Goal: Task Accomplishment & Management: Use online tool/utility

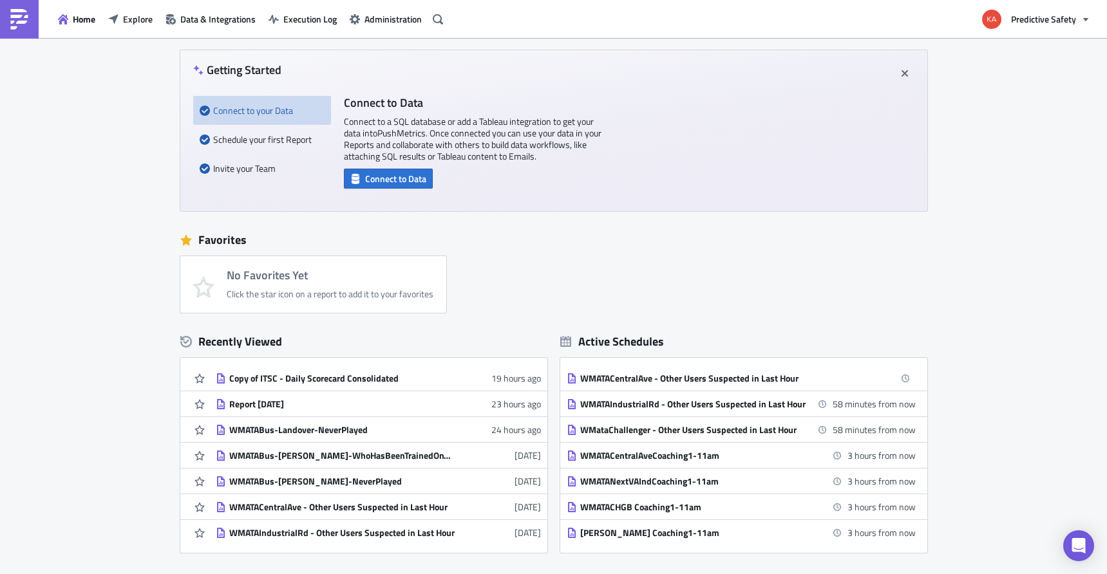
scroll to position [162, 0]
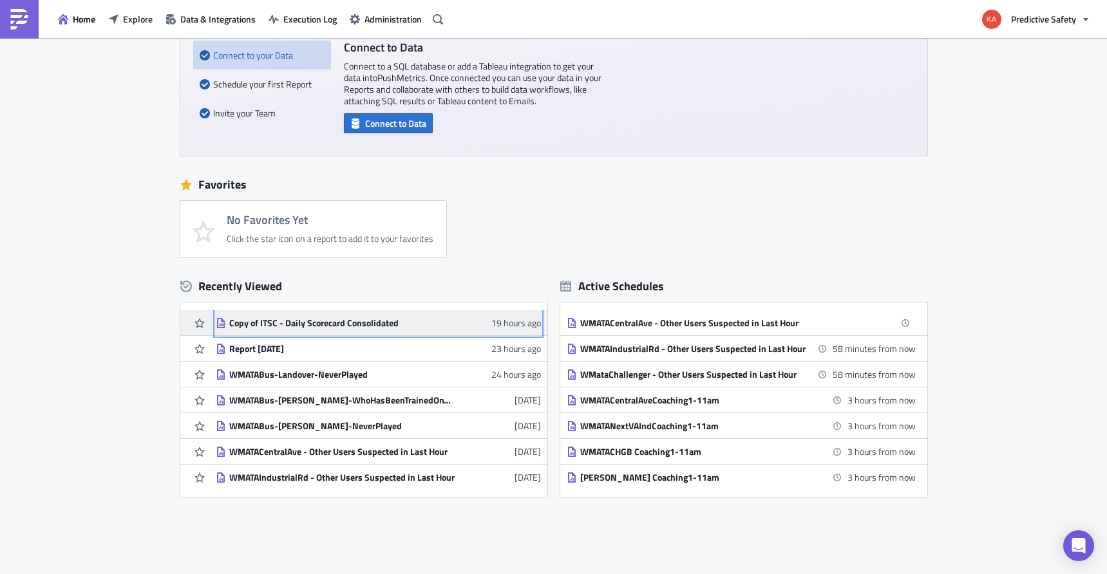
click at [331, 323] on div "Copy of ITSC - Daily Scorecard Consolidated" at bounding box center [341, 324] width 225 height 12
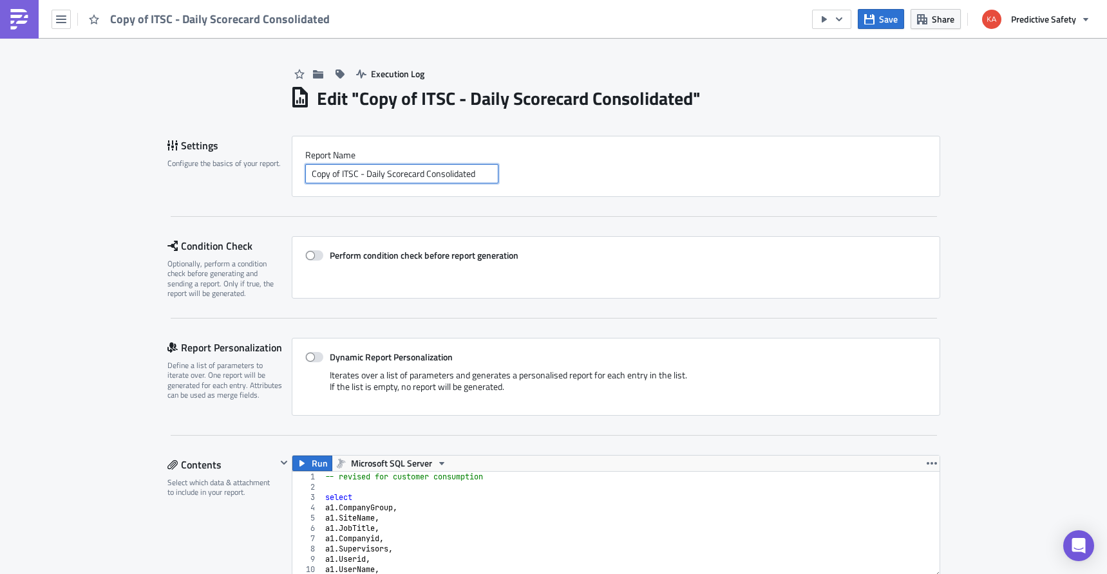
drag, startPoint x: 356, startPoint y: 175, endPoint x: 287, endPoint y: 182, distance: 69.9
click at [305, 174] on input "Copy of ITSC - Daily Scorecard Consolidated" at bounding box center [401, 173] width 193 height 19
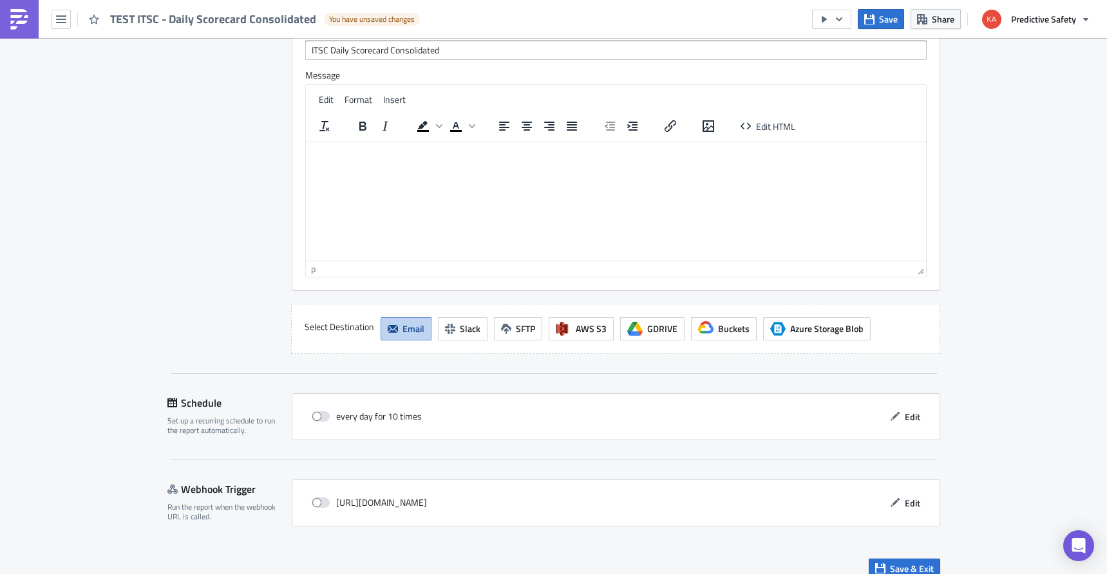
scroll to position [1052, 0]
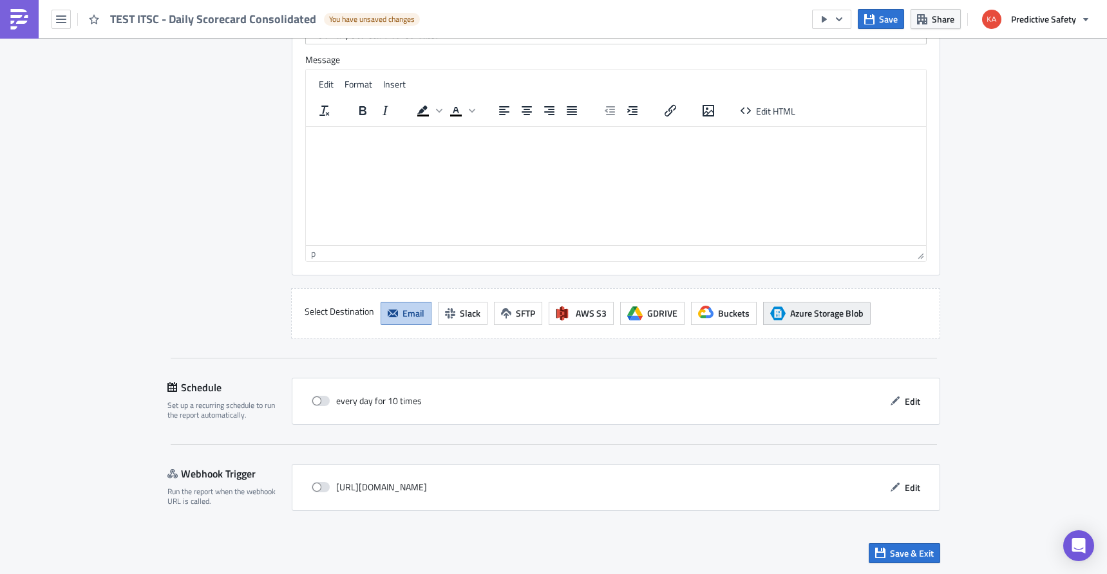
type input "TEST ITSC - Daily Scorecard Consolidated"
click at [816, 313] on span "Azure Storage Blob" at bounding box center [826, 314] width 73 height 14
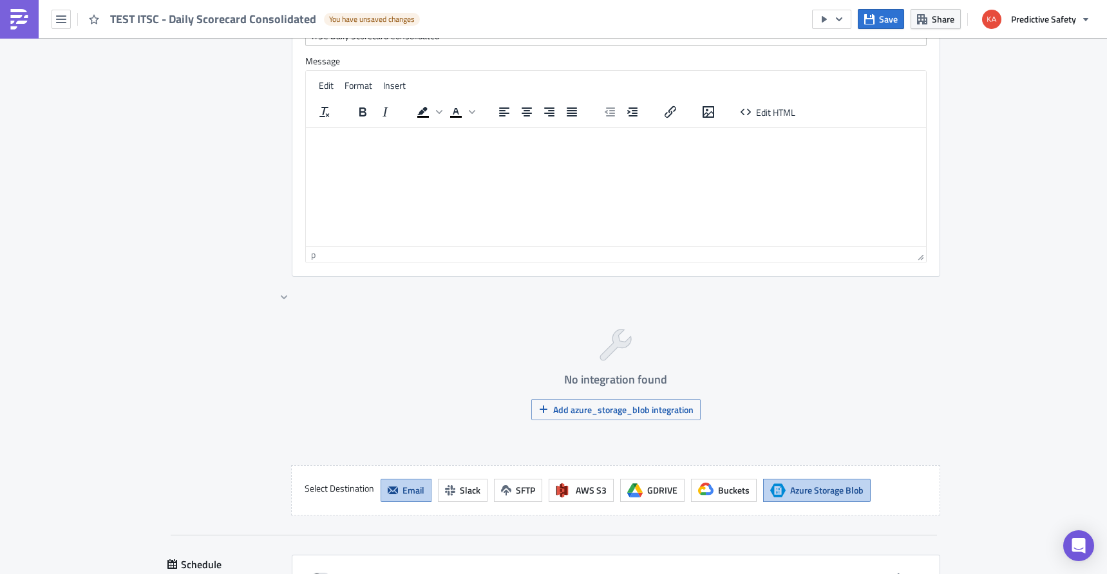
scroll to position [1133, 0]
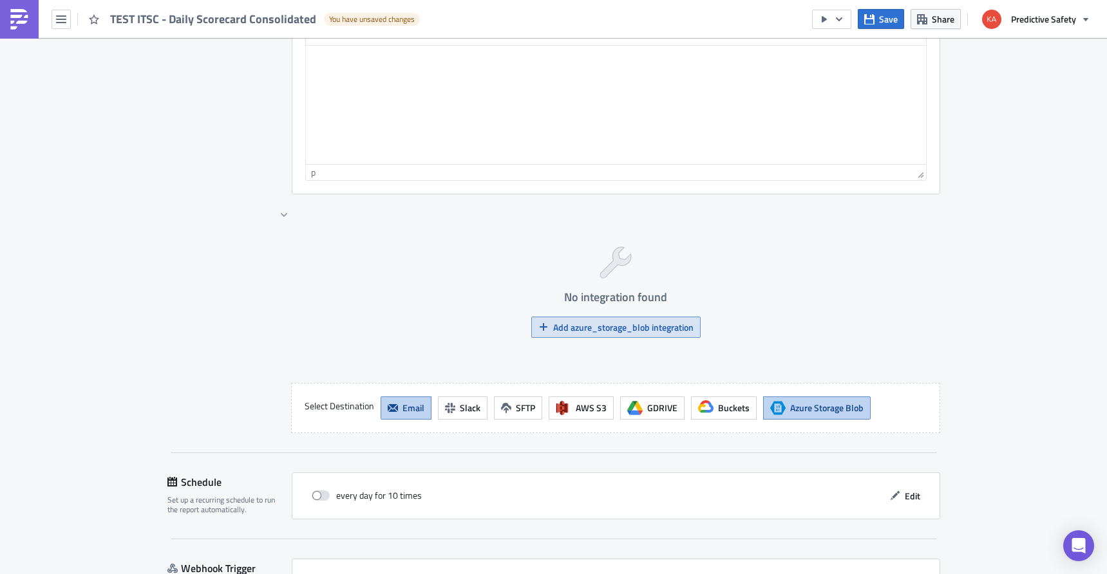
click at [616, 330] on span "Add azure_storage_blob integration" at bounding box center [623, 328] width 140 height 14
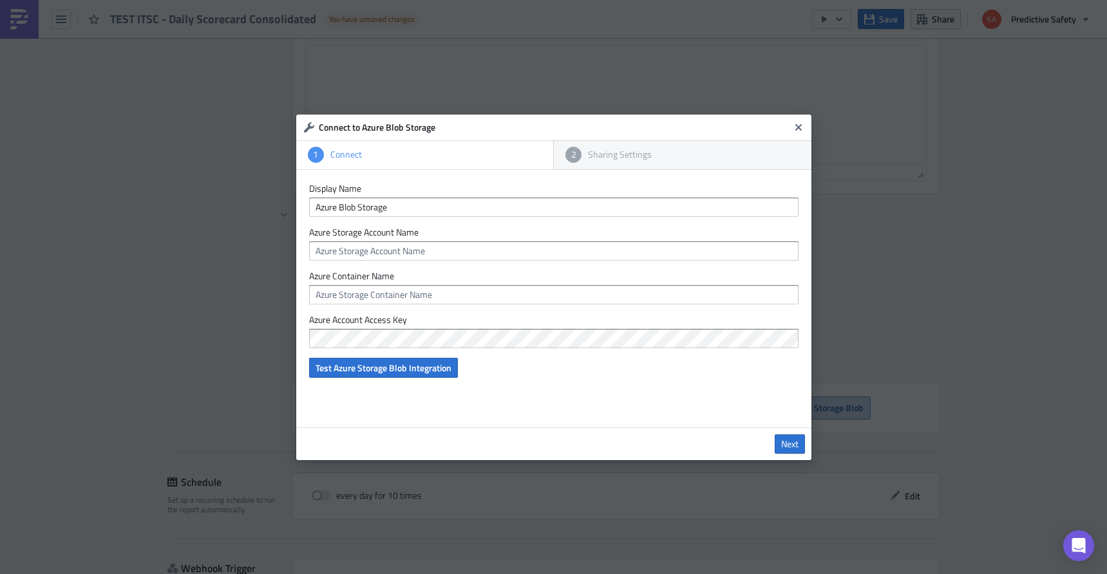
type input "PSAdmin"
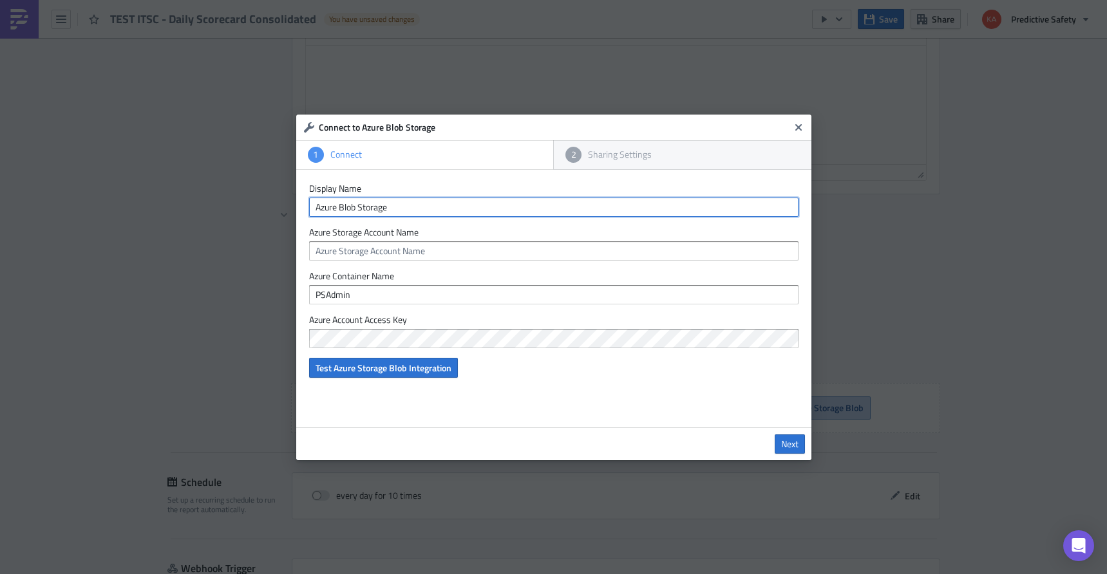
drag, startPoint x: 397, startPoint y: 203, endPoint x: 276, endPoint y: 218, distance: 121.4
click at [309, 215] on input "Azure Blob Storage" at bounding box center [553, 207] width 489 height 19
type input "Test"
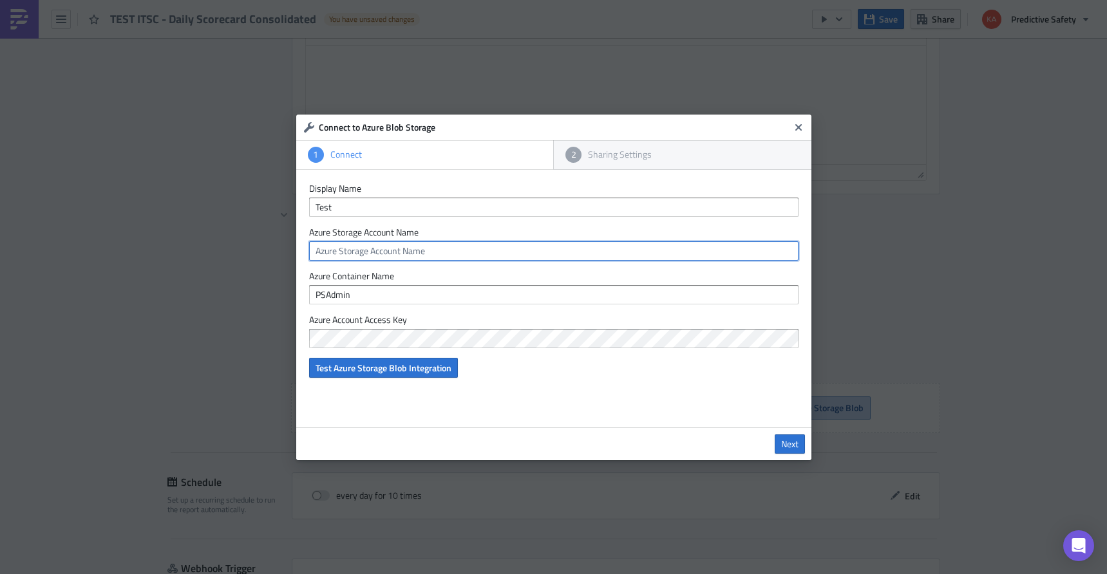
drag, startPoint x: 431, startPoint y: 249, endPoint x: 295, endPoint y: 253, distance: 136.6
click at [309, 253] on input "text" at bounding box center [553, 251] width 489 height 19
paste input "sapsprodcentus001"
type input "sapsprodcentus001"
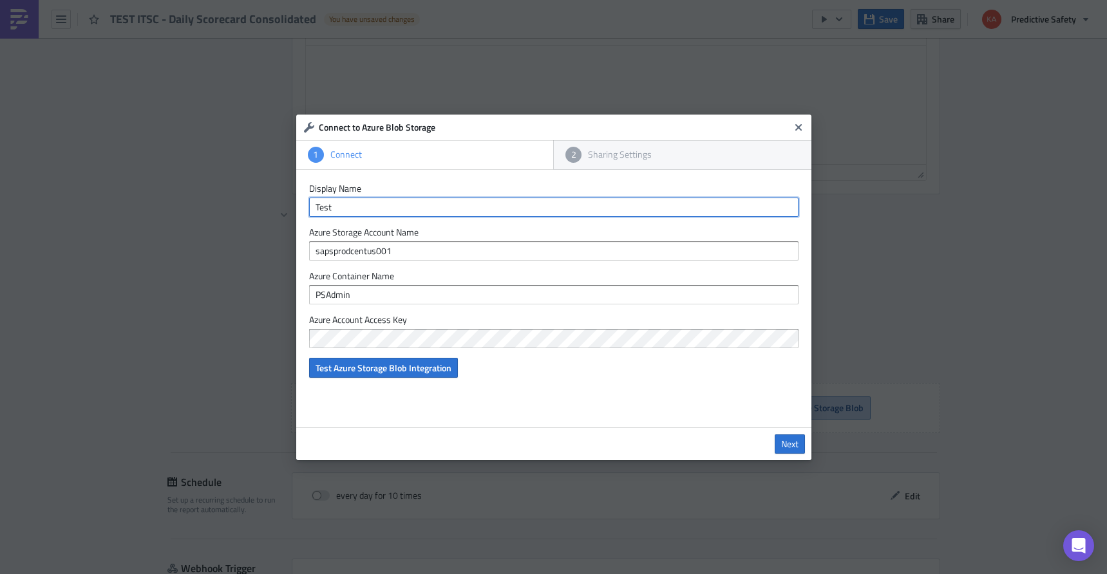
click at [313, 209] on input "Test" at bounding box center [553, 207] width 489 height 19
type input "ADNOC Test"
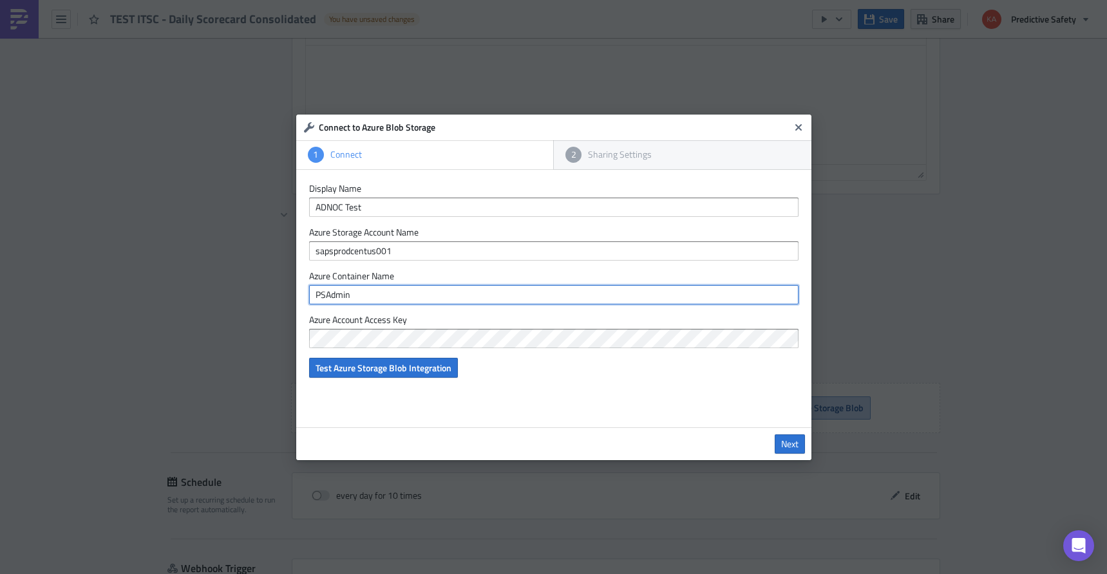
drag, startPoint x: 318, startPoint y: 294, endPoint x: 307, endPoint y: 298, distance: 11.0
click at [309, 294] on input "PSAdmin" at bounding box center [553, 294] width 489 height 19
type input "reports"
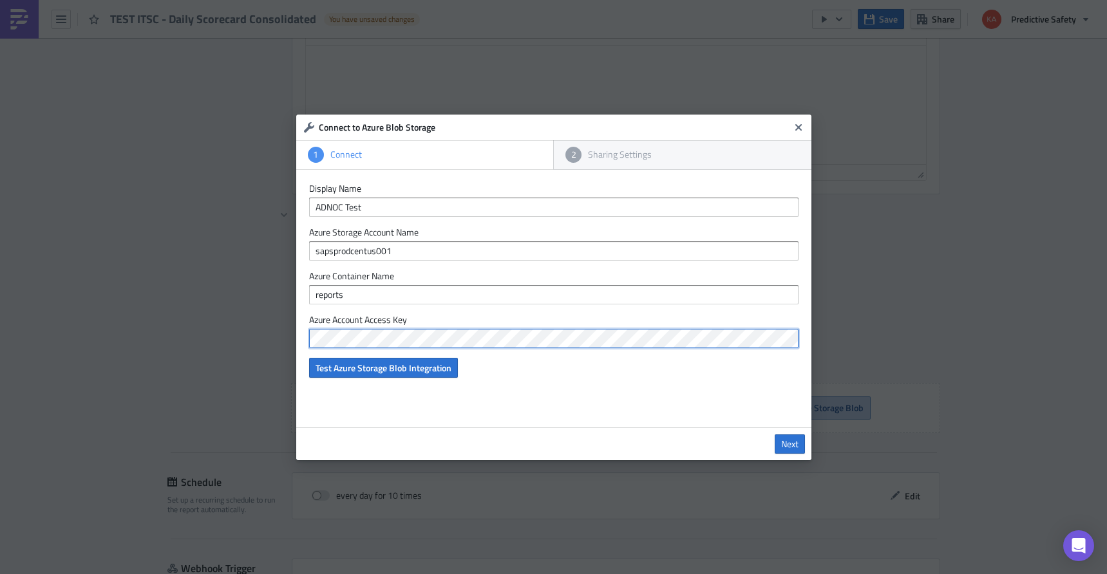
scroll to position [0, 328]
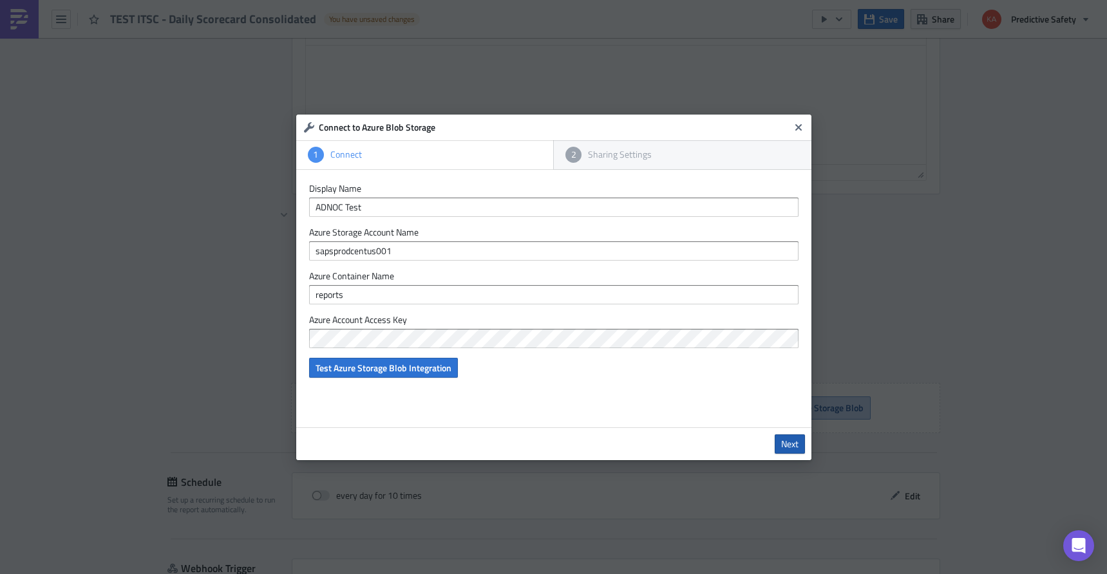
click at [791, 445] on span "Next" at bounding box center [789, 445] width 17 height 12
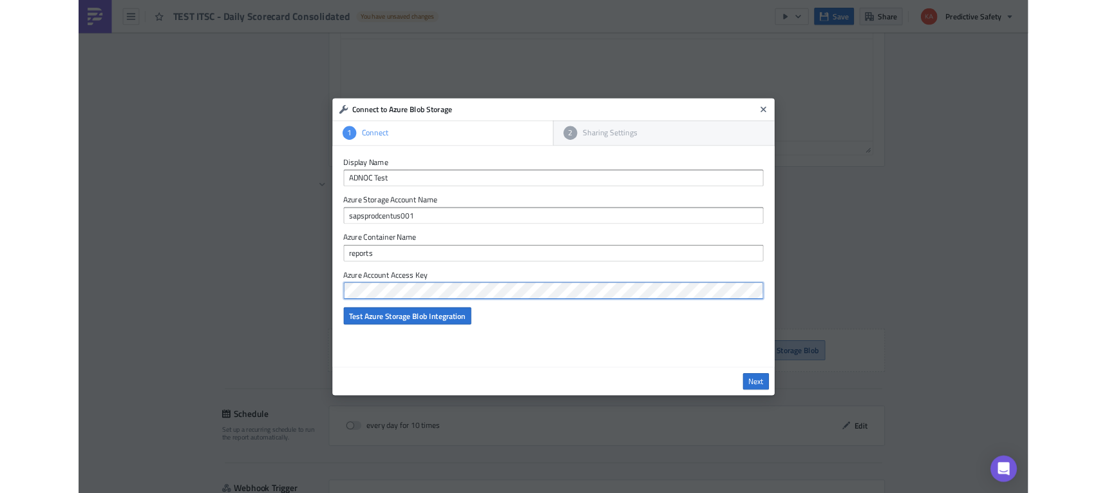
scroll to position [0, 0]
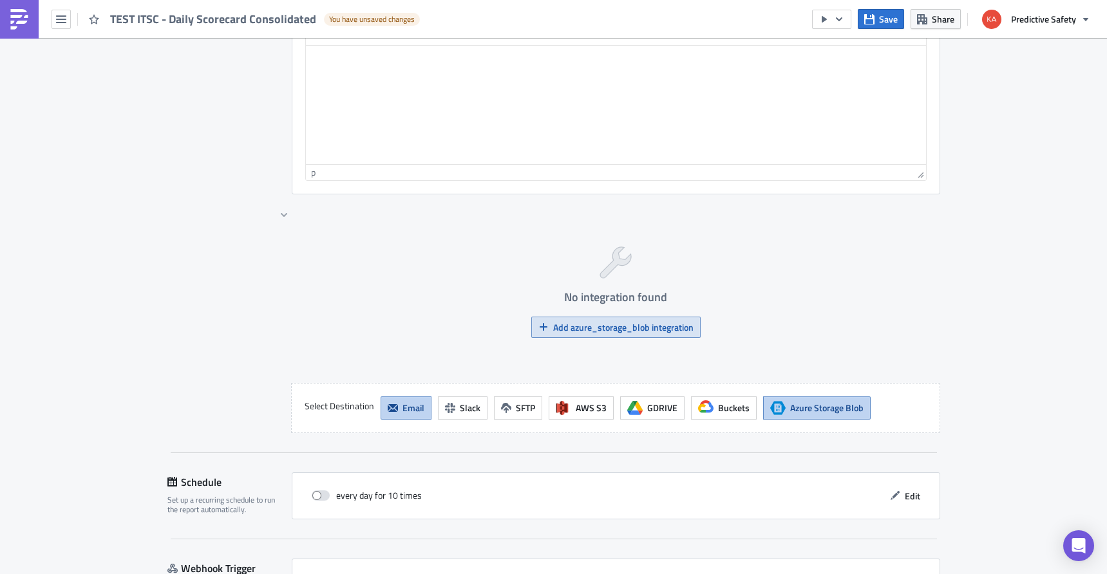
click at [599, 327] on span "Add azure_storage_blob integration" at bounding box center [623, 328] width 140 height 14
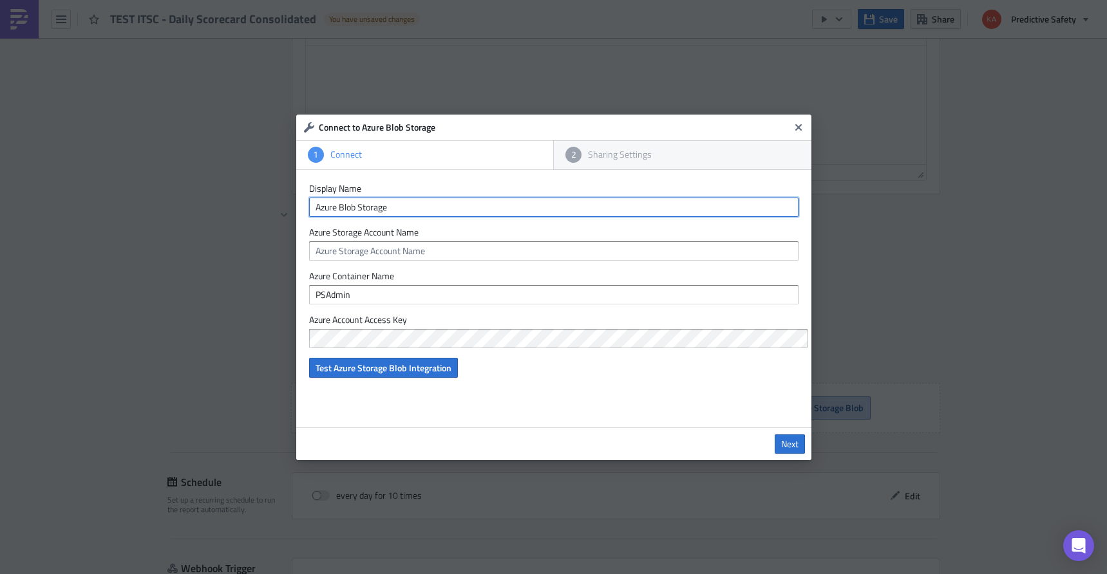
drag, startPoint x: 406, startPoint y: 209, endPoint x: 303, endPoint y: 225, distance: 104.3
click at [309, 213] on input "Azure Blob Storage" at bounding box center [553, 207] width 489 height 19
type input "ADNOC Test"
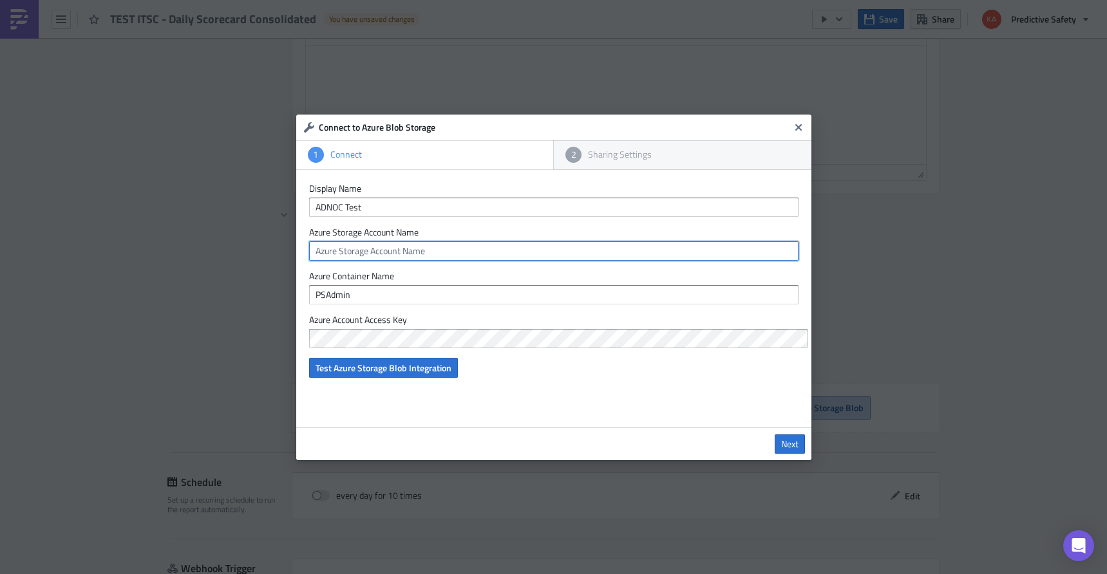
click at [435, 249] on input "text" at bounding box center [553, 251] width 489 height 19
paste input "sapsprodcentus001"
type input "sapsprodcentus001"
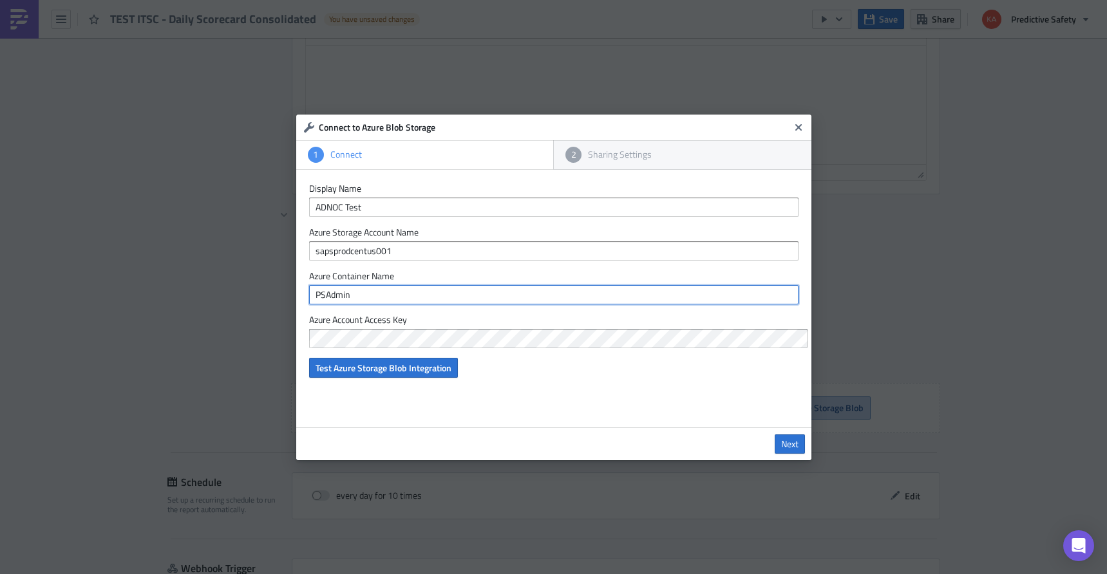
drag, startPoint x: 369, startPoint y: 297, endPoint x: 290, endPoint y: 296, distance: 78.6
click at [309, 296] on input "PSAdmin" at bounding box center [553, 294] width 489 height 19
paste input "reports"
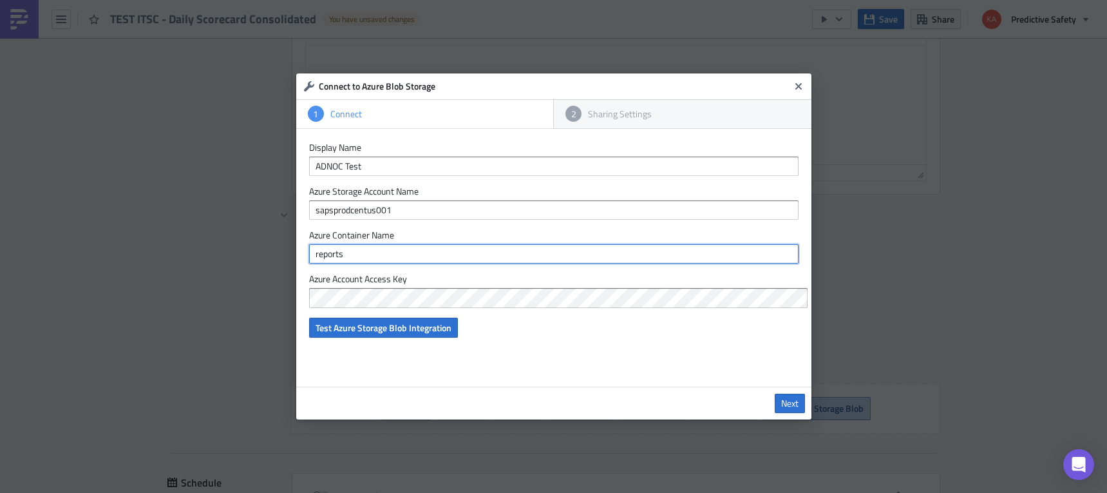
type input "reports"
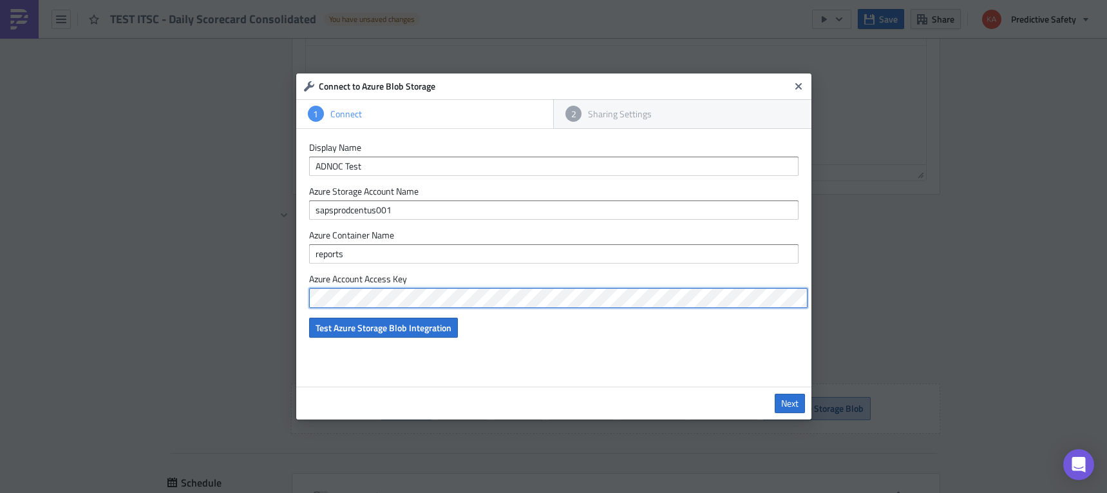
scroll to position [0, 2]
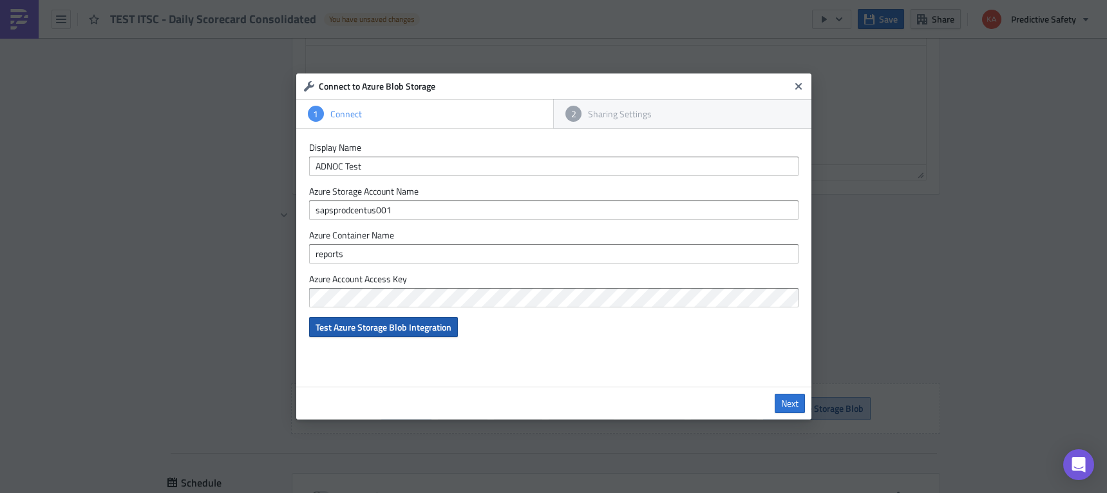
click at [396, 328] on span "Test Azure Storage Blob Integration" at bounding box center [384, 327] width 136 height 14
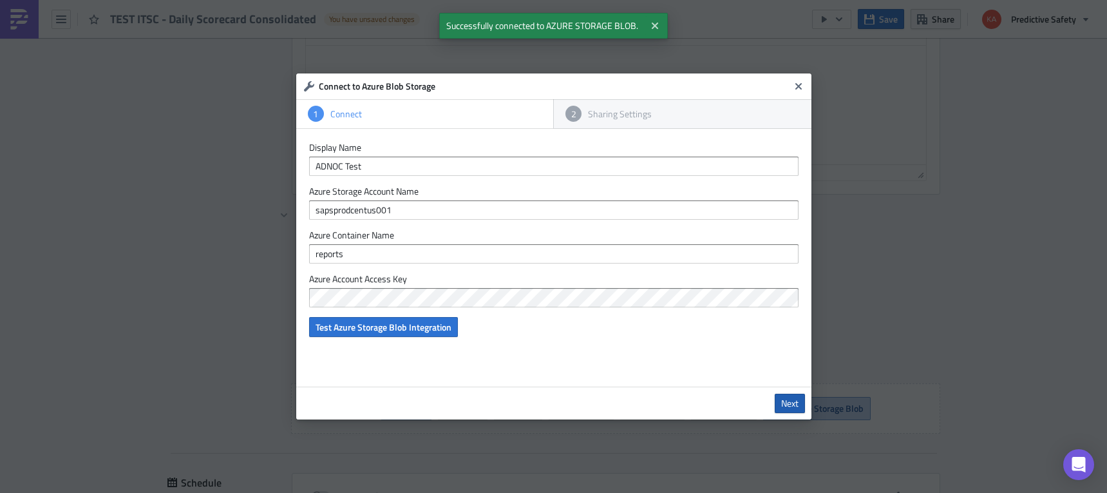
click at [793, 402] on span "Next" at bounding box center [789, 403] width 17 height 12
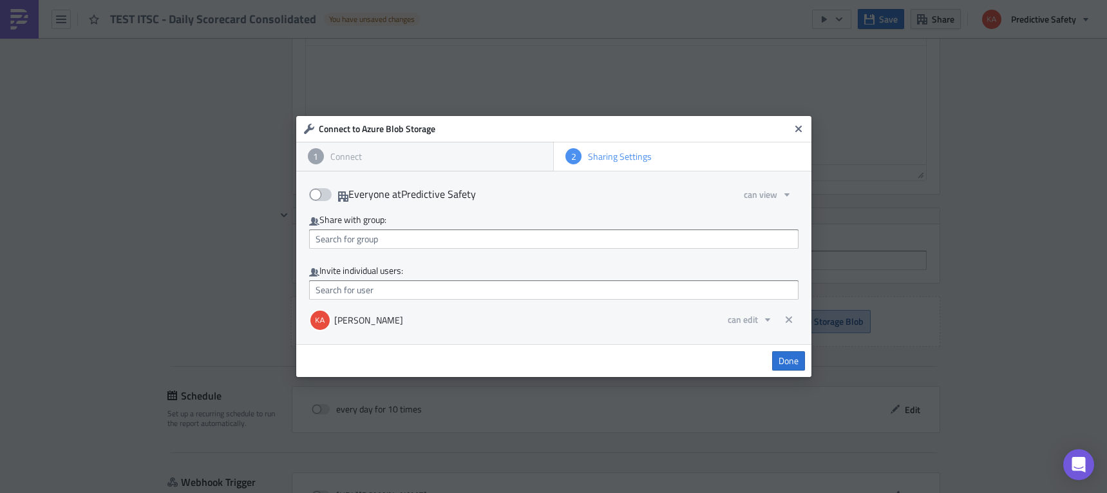
drag, startPoint x: 327, startPoint y: 196, endPoint x: 338, endPoint y: 204, distance: 13.6
click at [327, 196] on span at bounding box center [320, 194] width 23 height 13
click at [320, 194] on input "Everyone at Predictive Safety" at bounding box center [316, 190] width 8 height 8
checkbox input "true"
click at [786, 193] on icon "button" at bounding box center [786, 194] width 5 height 3
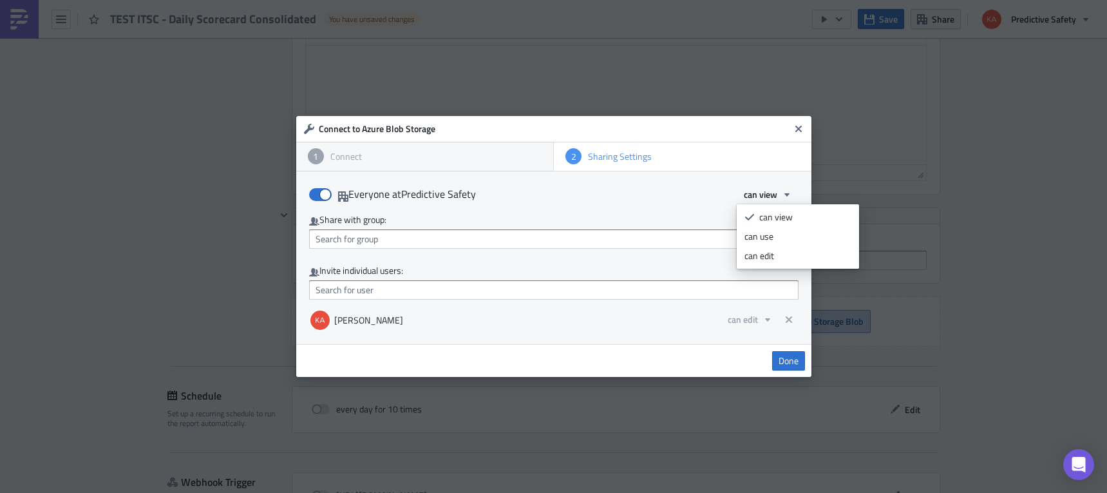
click at [542, 357] on div "Done" at bounding box center [553, 360] width 515 height 33
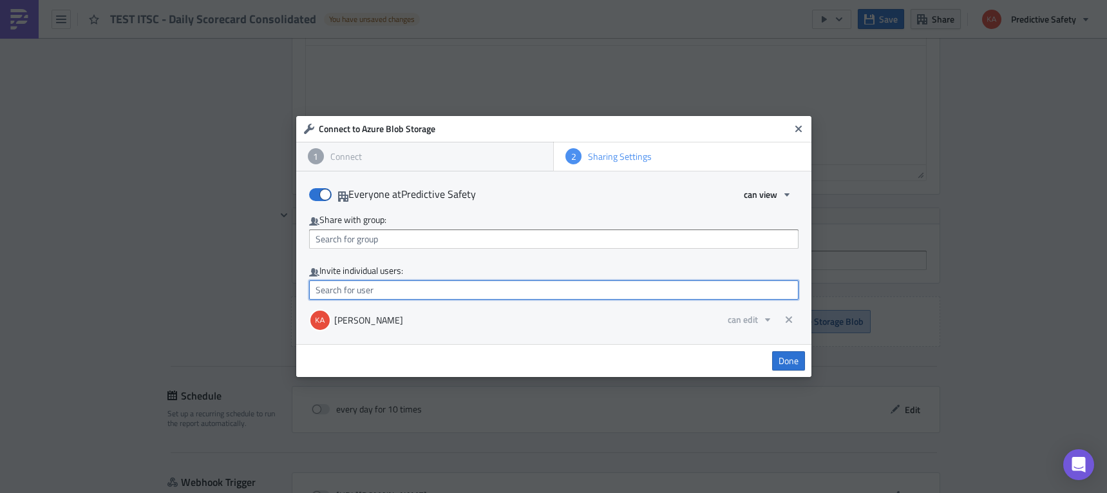
click at [383, 293] on input "text" at bounding box center [553, 289] width 489 height 19
click at [424, 288] on input "text" at bounding box center [553, 289] width 489 height 19
type input "K"
type input "k"
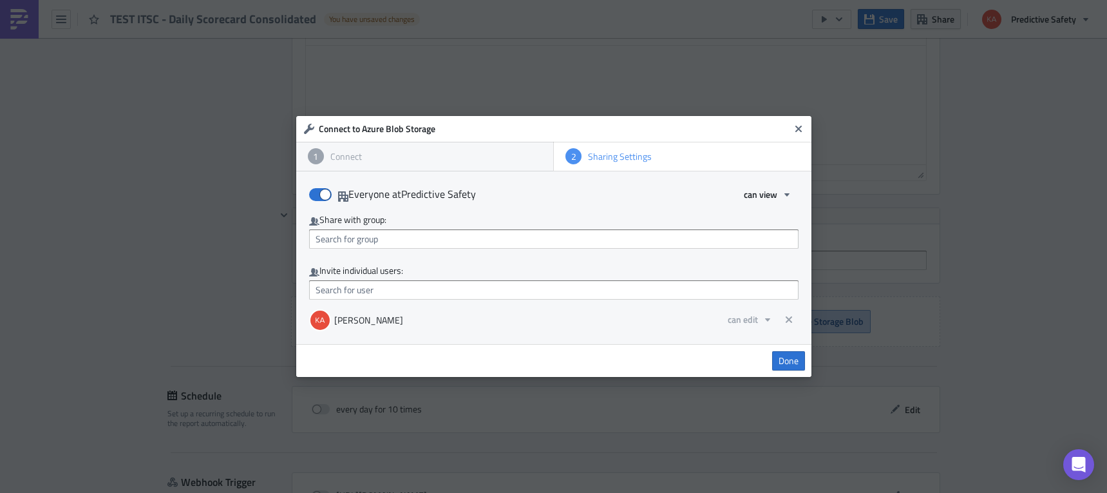
click at [556, 364] on div "Done" at bounding box center [553, 360] width 515 height 33
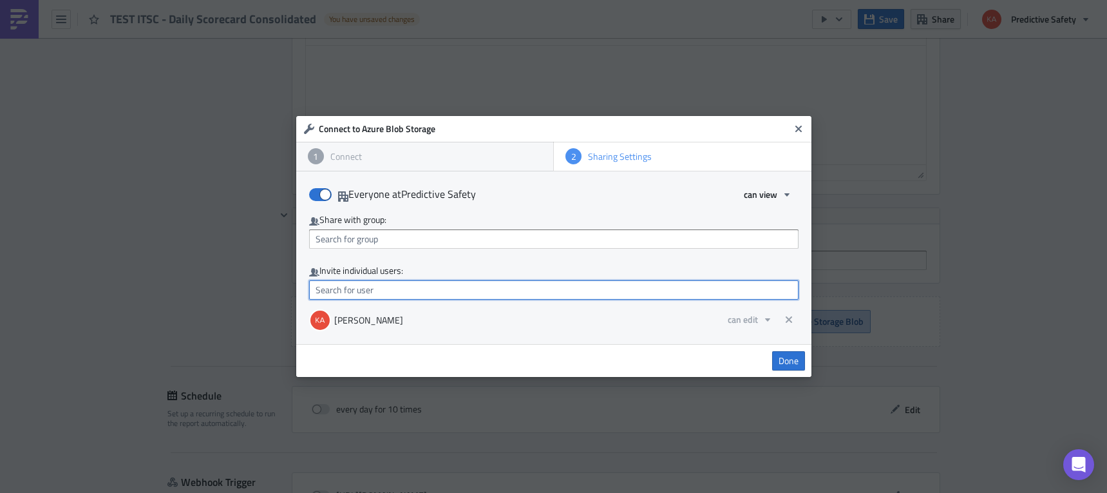
click at [340, 296] on input "text" at bounding box center [553, 289] width 489 height 19
type input "Bob.Frisch@predictivesafety.com"
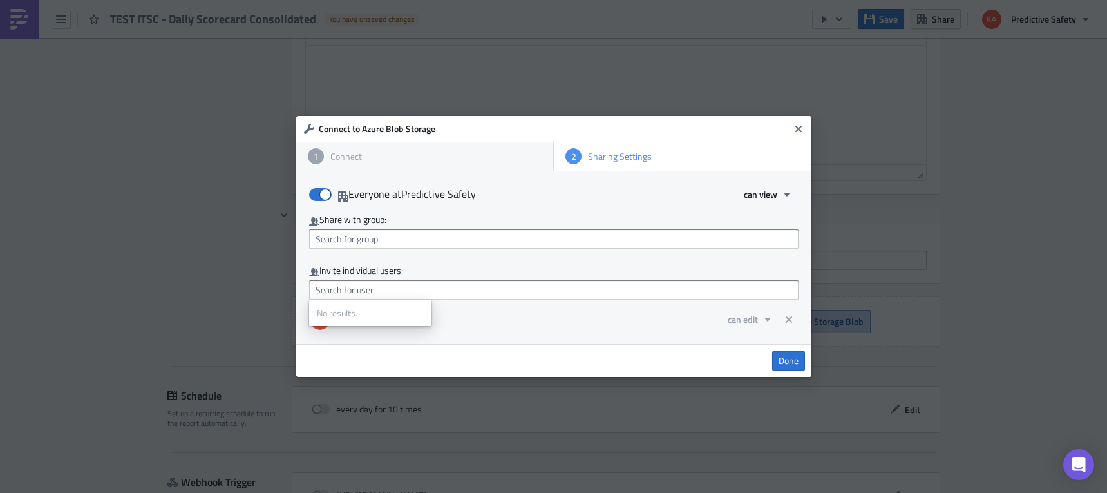
click at [620, 334] on div "Everyone at Predictive Safety can view Share with group: Invite individual user…" at bounding box center [553, 257] width 515 height 173
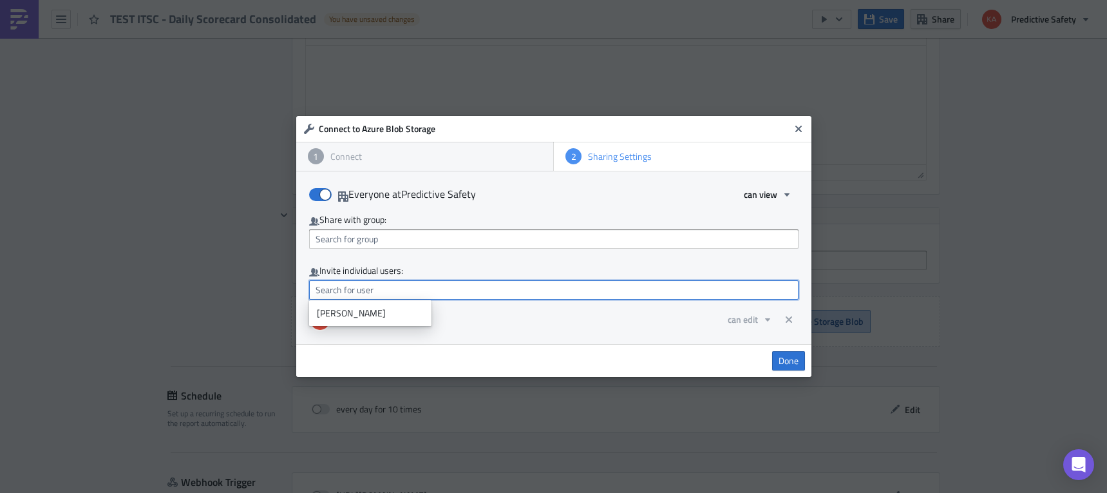
click at [384, 293] on input "text" at bounding box center [553, 289] width 489 height 19
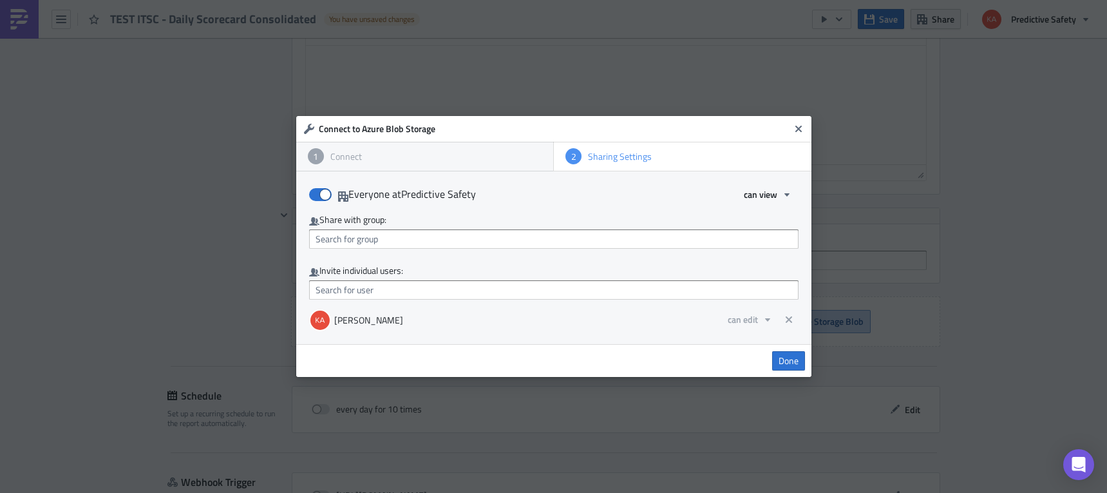
click at [531, 315] on div "Kari Roberts can edit" at bounding box center [553, 320] width 489 height 22
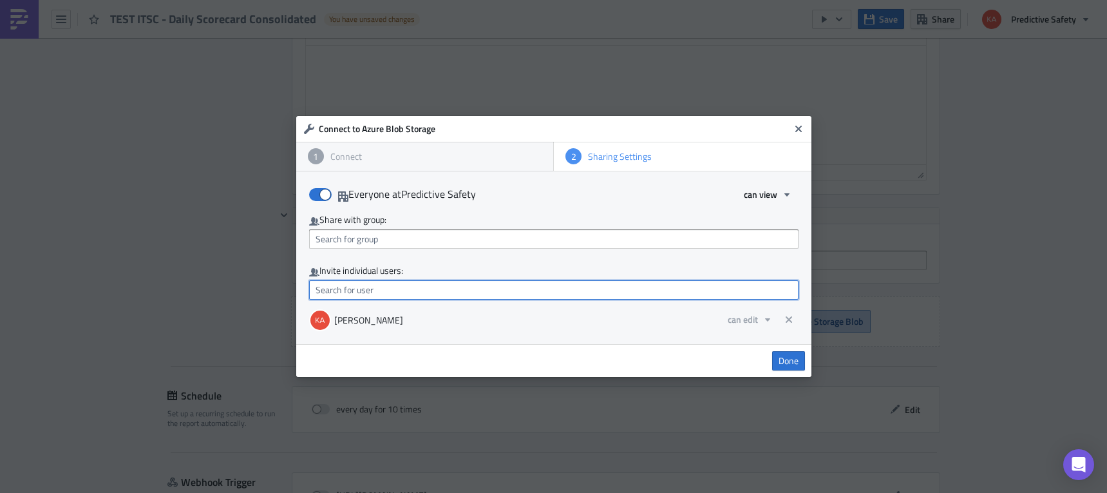
click at [405, 288] on input "text" at bounding box center [553, 289] width 489 height 19
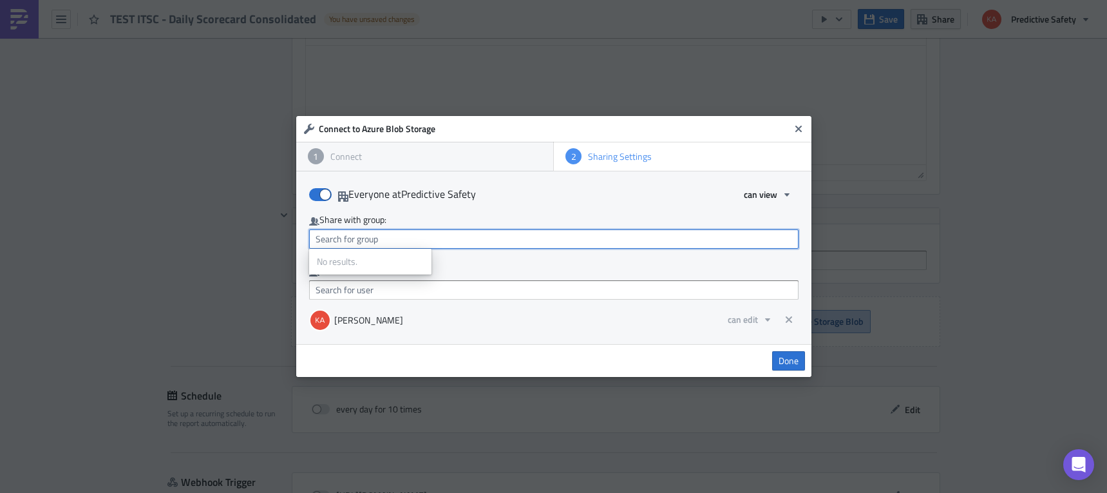
click at [420, 236] on input "text" at bounding box center [553, 238] width 489 height 19
click at [469, 361] on div "Done" at bounding box center [553, 360] width 515 height 33
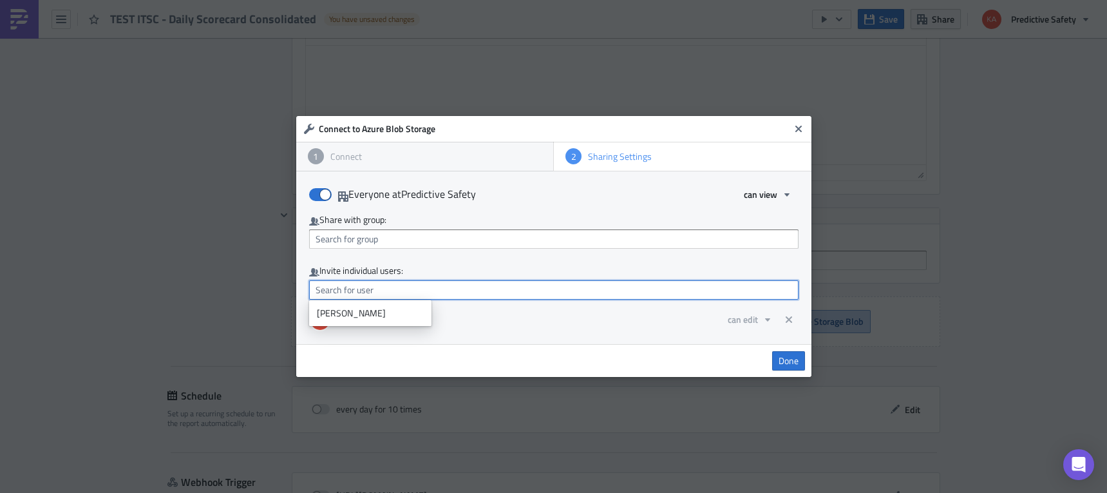
click at [401, 289] on input "text" at bounding box center [553, 289] width 489 height 19
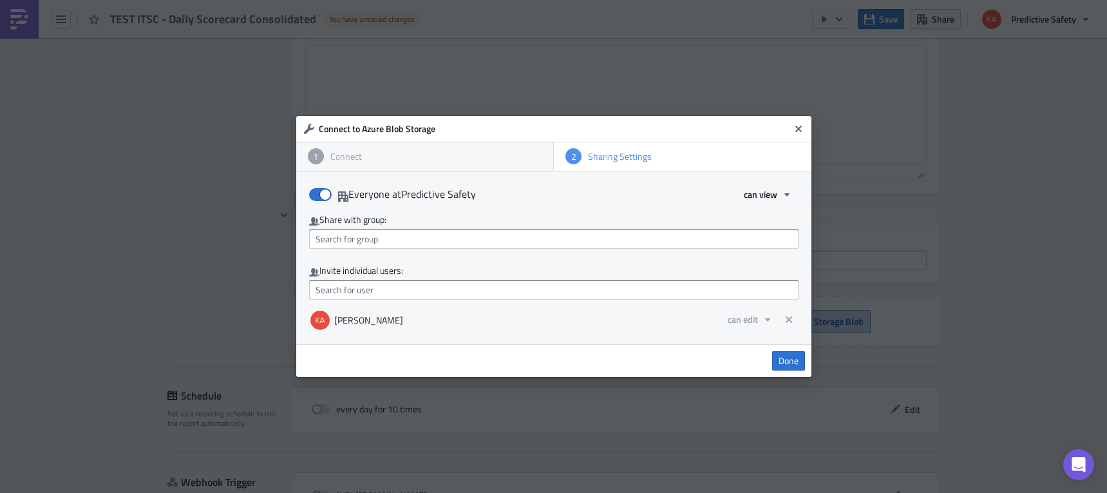
click at [509, 191] on div "Everyone at Predictive Safety can view" at bounding box center [553, 194] width 489 height 20
click at [320, 193] on span at bounding box center [320, 194] width 23 height 13
click at [320, 193] on input "Everyone at Predictive Safety" at bounding box center [316, 190] width 8 height 8
click at [328, 193] on span at bounding box center [320, 194] width 23 height 13
click at [320, 193] on input "Everyone at Predictive Safety" at bounding box center [316, 190] width 8 height 8
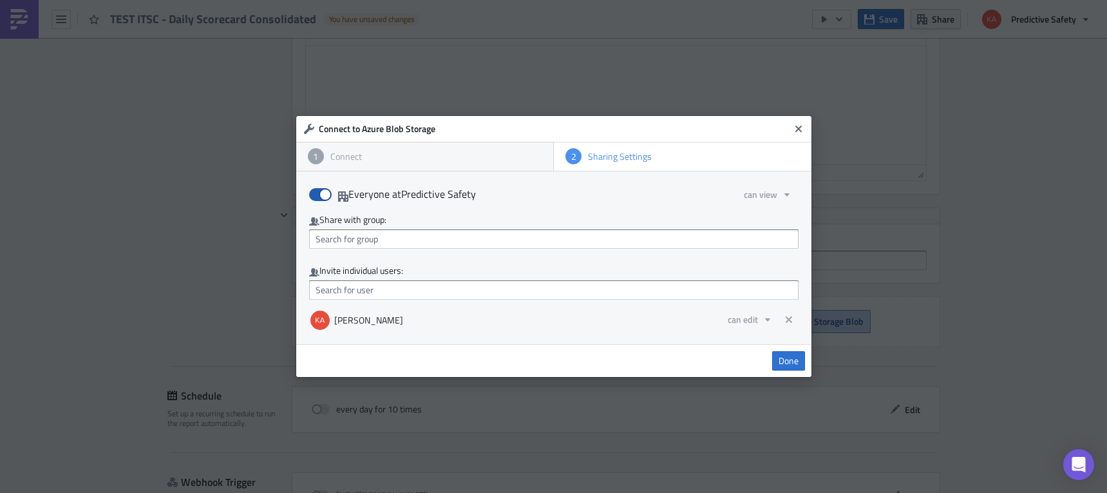
checkbox input "true"
click at [784, 191] on icon "button" at bounding box center [787, 194] width 10 height 10
click at [621, 189] on div "Everyone at Predictive Safety can view can view can use can edit" at bounding box center [553, 194] width 489 height 20
click at [475, 238] on input "text" at bounding box center [553, 238] width 489 height 19
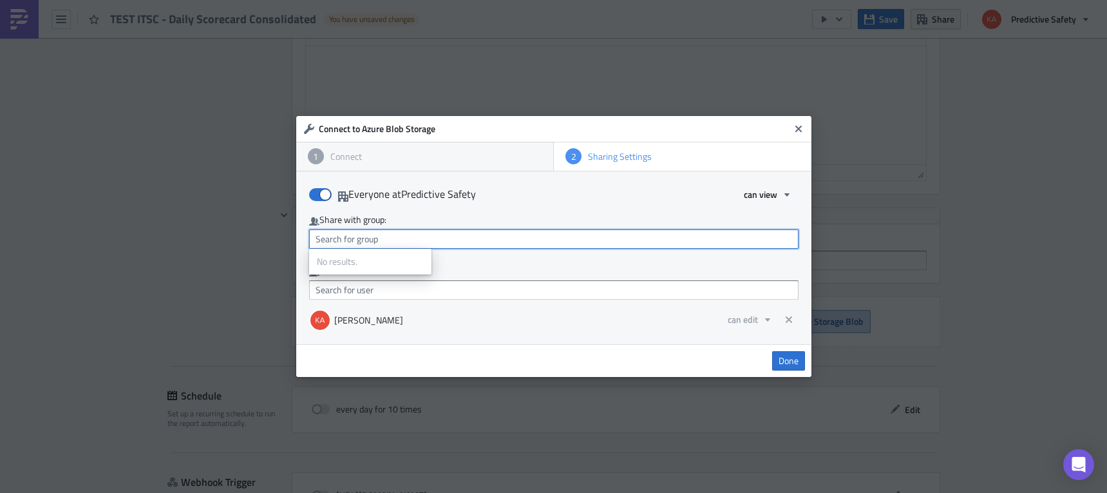
click at [475, 238] on input "text" at bounding box center [553, 238] width 489 height 19
click at [477, 330] on div "Kari Roberts can edit" at bounding box center [553, 320] width 489 height 22
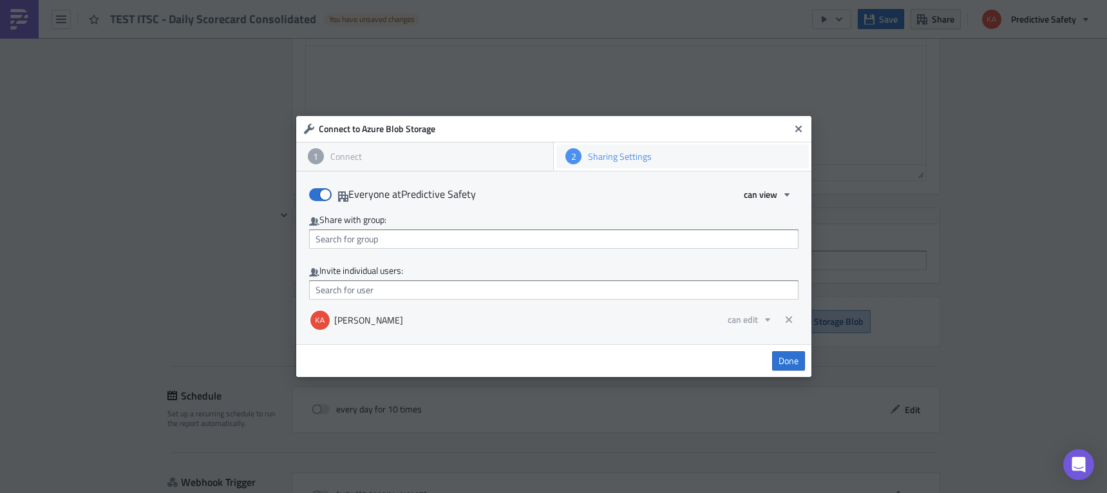
click at [634, 155] on div "Sharing Settings" at bounding box center [691, 157] width 218 height 12
click at [788, 359] on span "Done" at bounding box center [789, 361] width 20 height 12
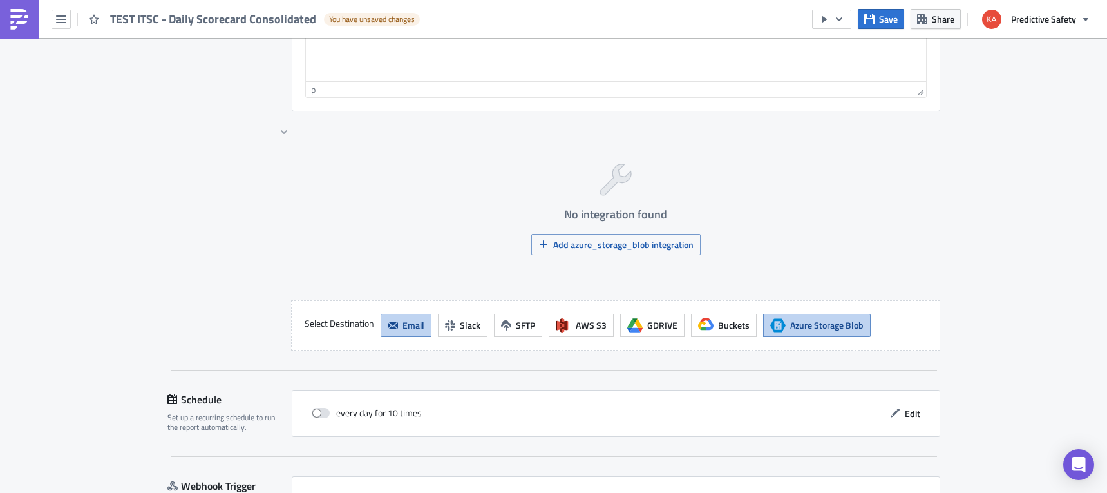
scroll to position [1310, 0]
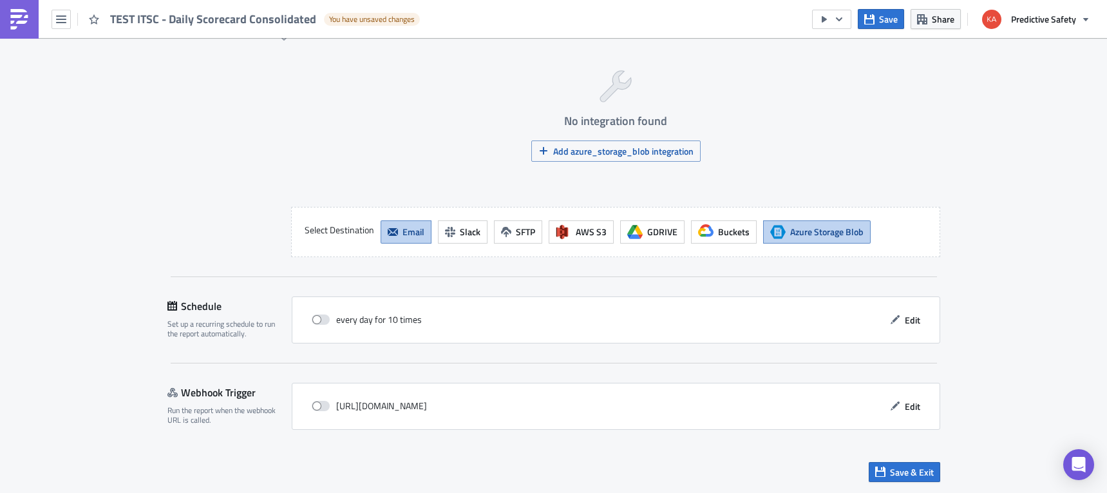
click at [403, 229] on span "Email" at bounding box center [414, 232] width 22 height 14
click at [910, 473] on span "Save & Exit" at bounding box center [912, 472] width 44 height 14
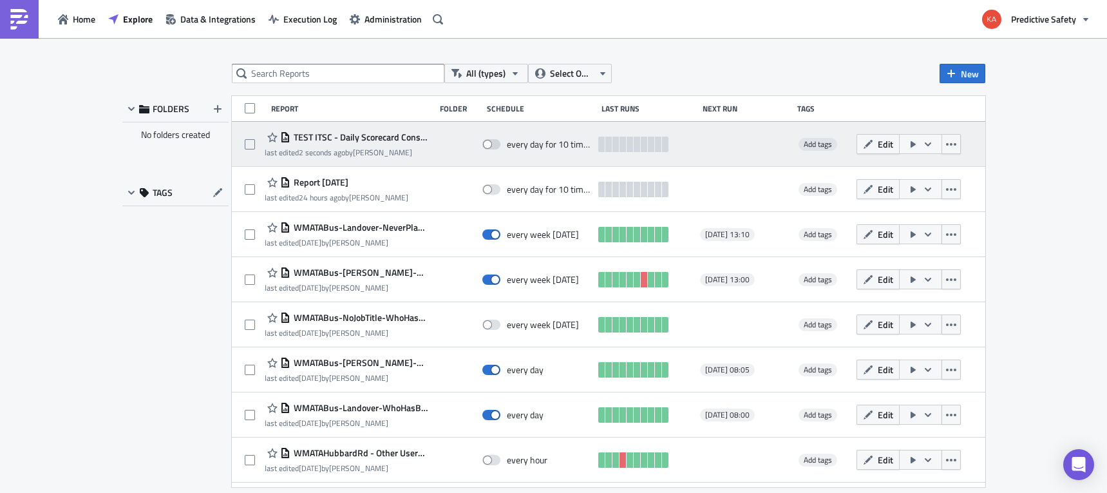
click at [914, 140] on icon "button" at bounding box center [913, 144] width 10 height 10
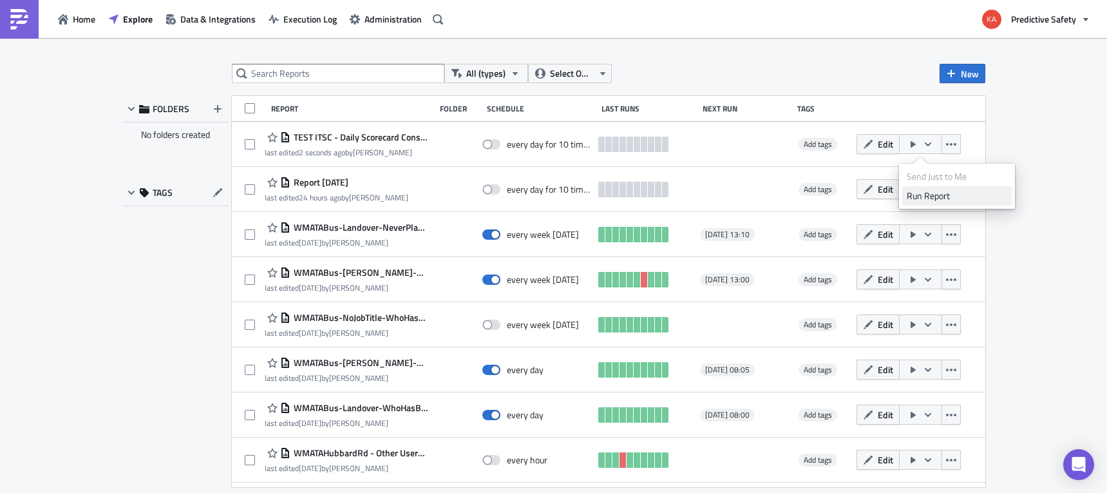
click at [933, 196] on div "Run Report" at bounding box center [957, 195] width 100 height 13
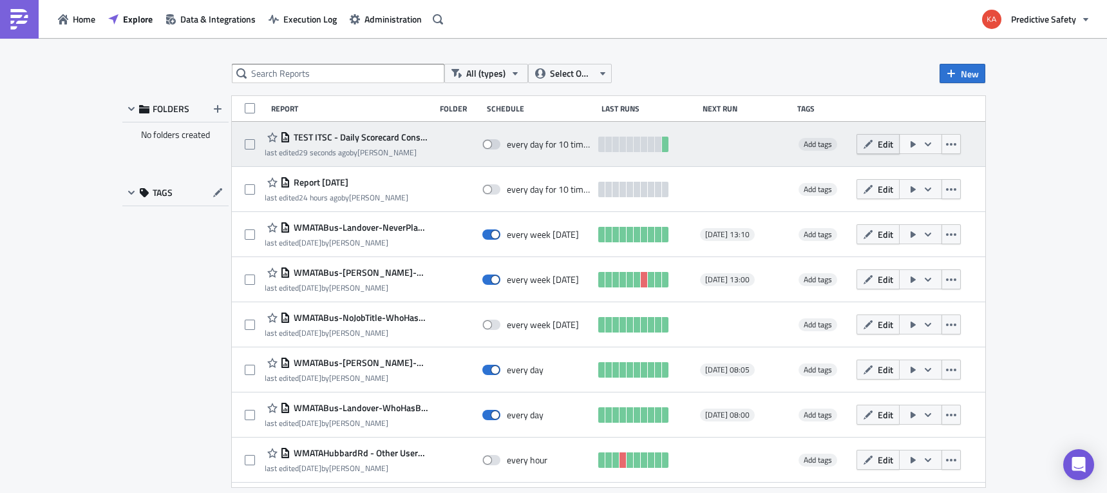
click at [882, 144] on span "Edit" at bounding box center [885, 144] width 15 height 14
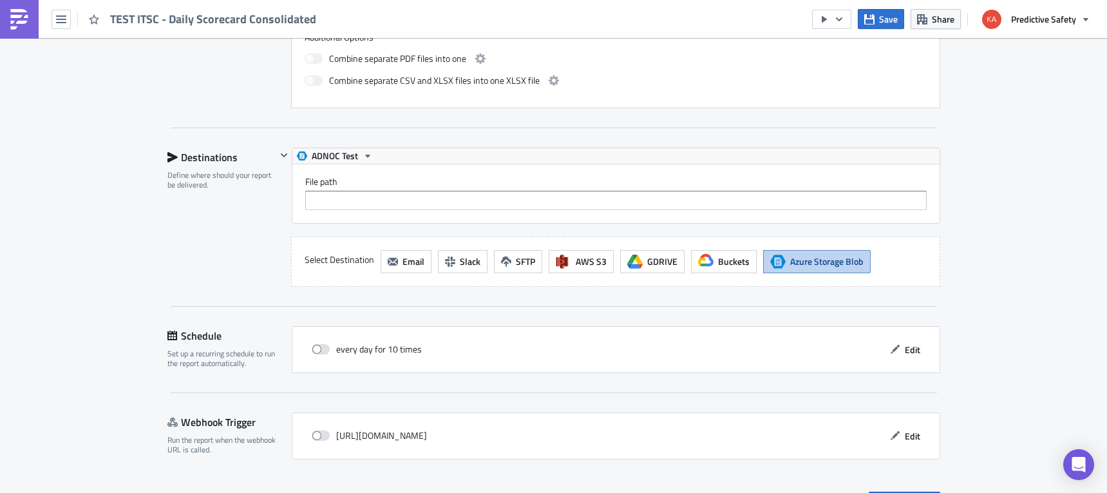
scroll to position [869, 0]
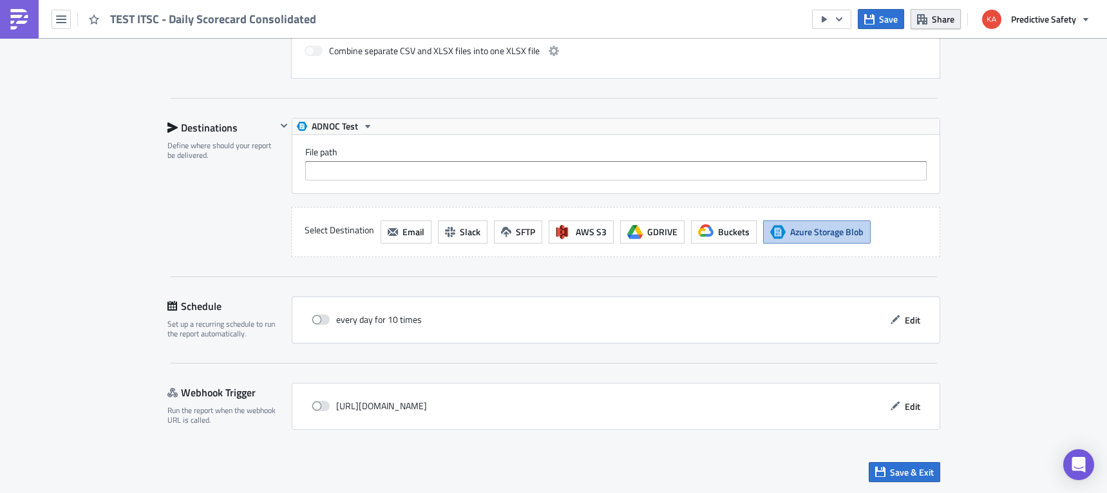
click at [941, 19] on span "Share" at bounding box center [943, 19] width 23 height 14
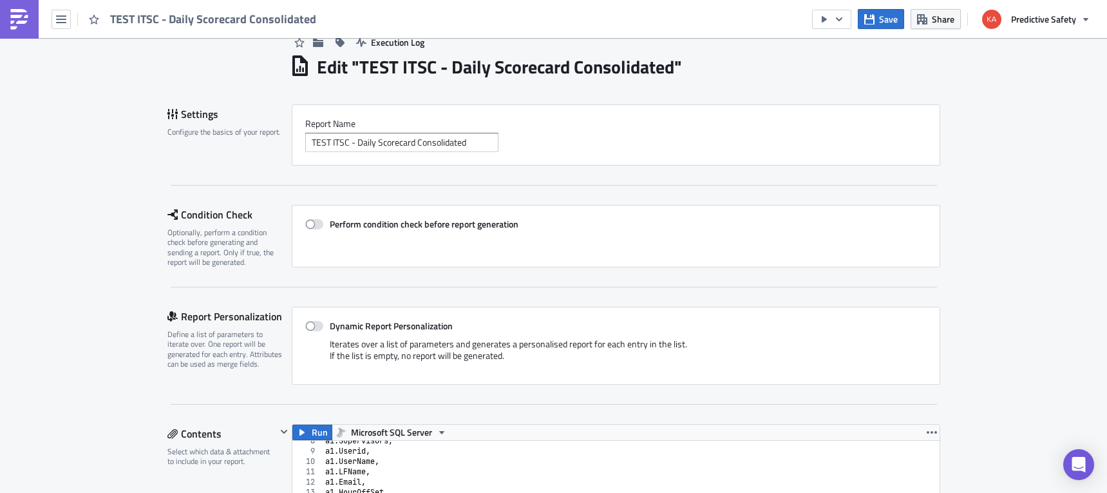
scroll to position [0, 0]
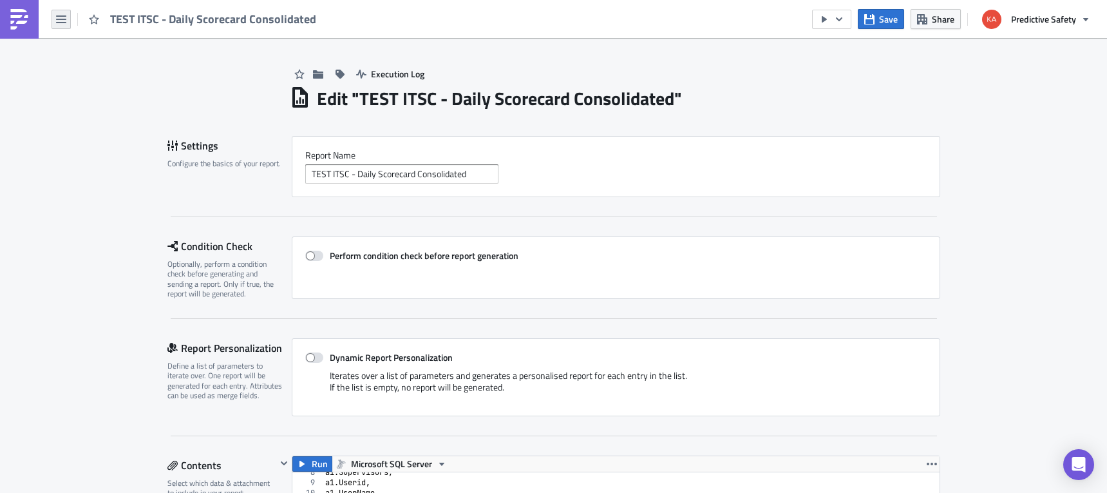
click at [59, 21] on icon "button" at bounding box center [61, 19] width 10 height 10
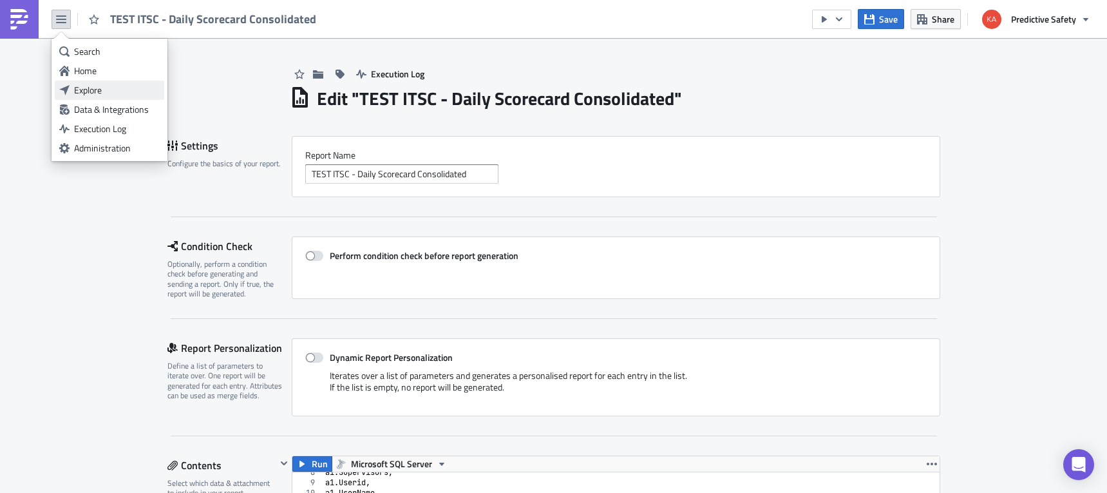
drag, startPoint x: 77, startPoint y: 88, endPoint x: 146, endPoint y: 97, distance: 68.9
click at [78, 88] on div "Explore" at bounding box center [117, 90] width 86 height 13
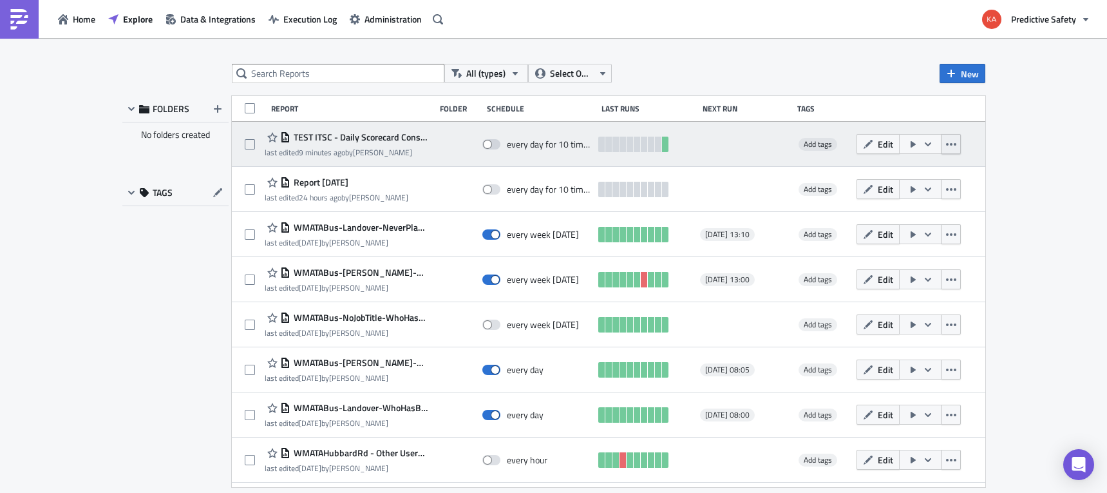
click at [953, 142] on icon "button" at bounding box center [951, 144] width 10 height 10
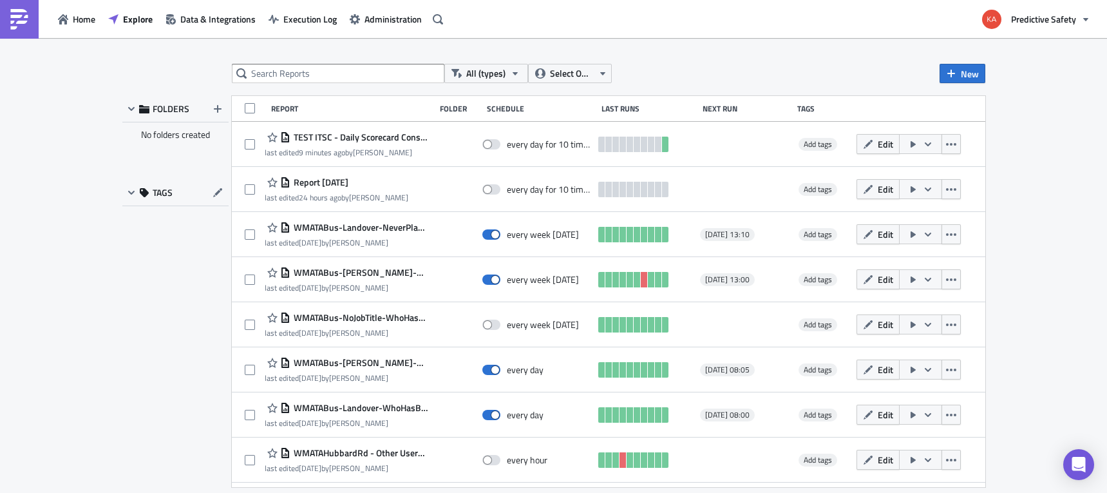
click at [1034, 175] on div "All (types) Select Owner New FOLDERS No folders created TAGS Report Folder Sche…" at bounding box center [553, 266] width 1107 height 457
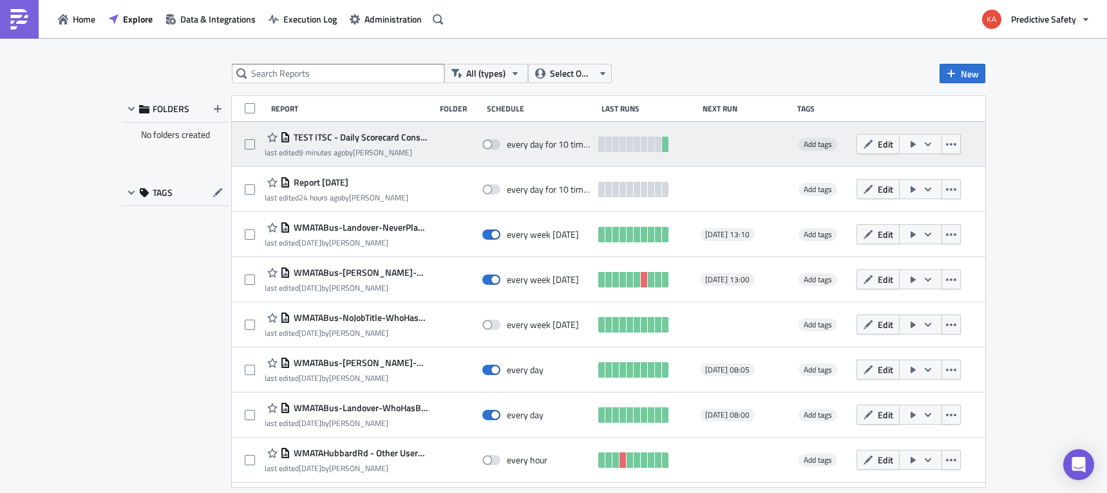
click at [327, 138] on span "TEST ITSC - Daily Scorecard Consolidated" at bounding box center [359, 137] width 138 height 12
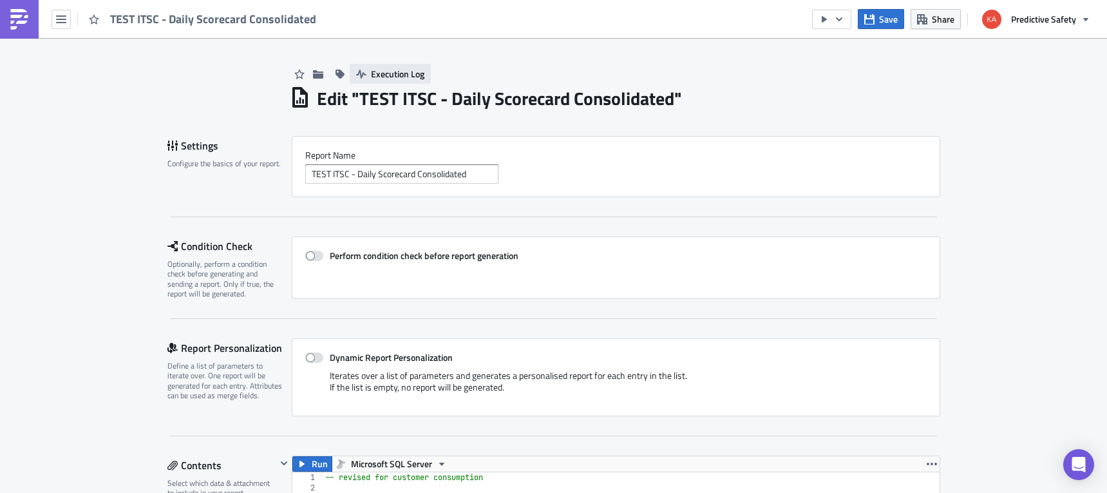
click at [405, 75] on span "Execution Log" at bounding box center [397, 74] width 53 height 14
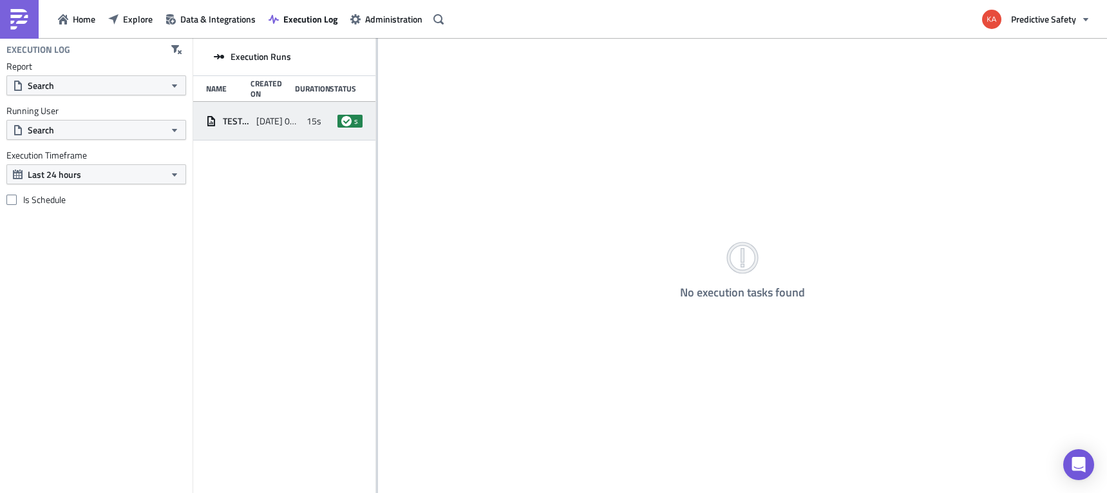
drag, startPoint x: 272, startPoint y: 122, endPoint x: 281, endPoint y: 123, distance: 8.4
click at [272, 122] on span "2025-09-16 09:13" at bounding box center [278, 121] width 44 height 12
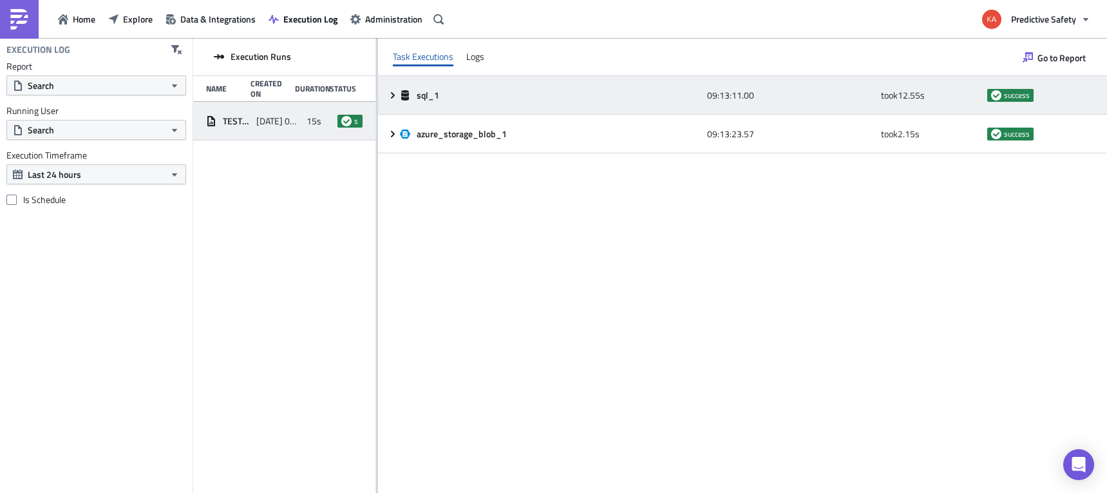
click at [392, 90] on icon at bounding box center [393, 95] width 10 height 10
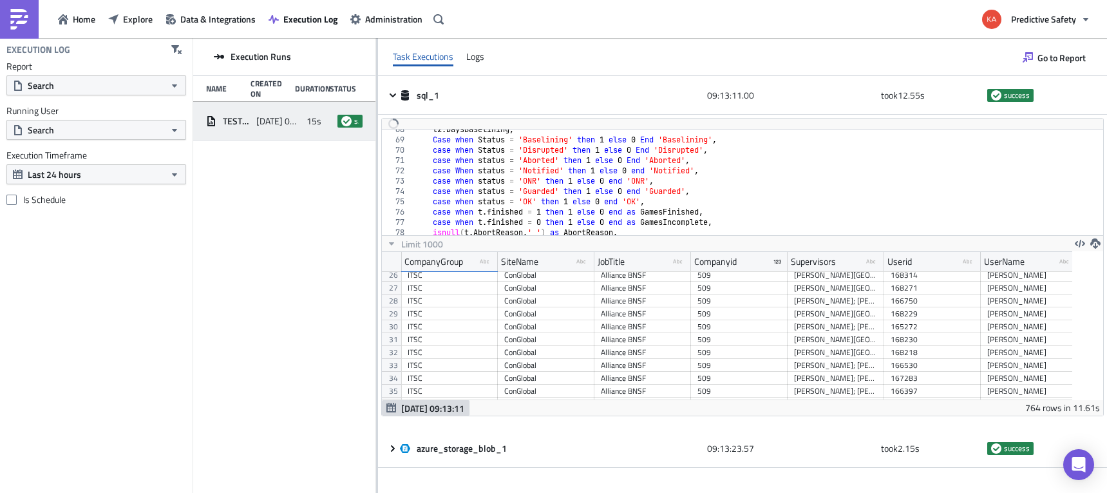
scroll to position [243, 0]
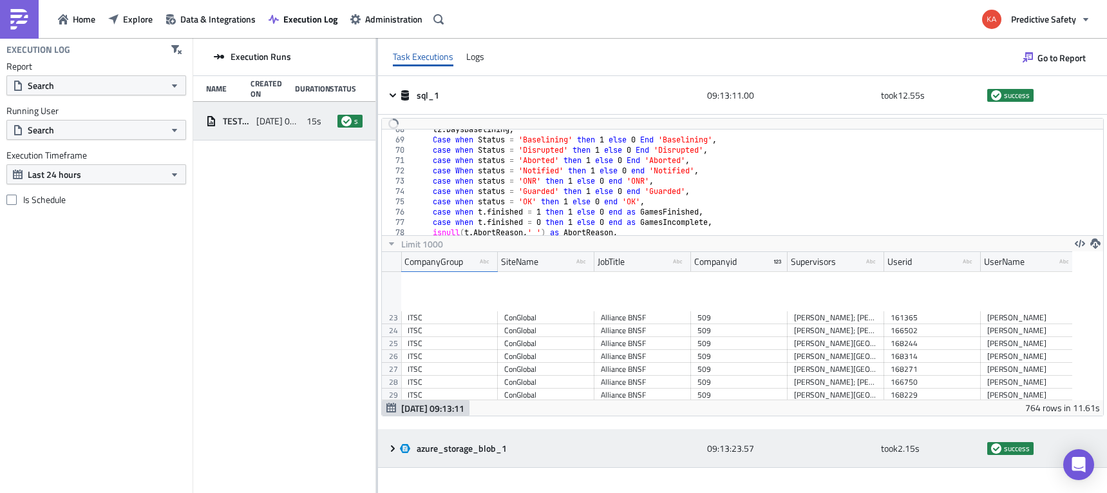
click at [463, 449] on span "azure_storage_blob_1" at bounding box center [463, 448] width 92 height 12
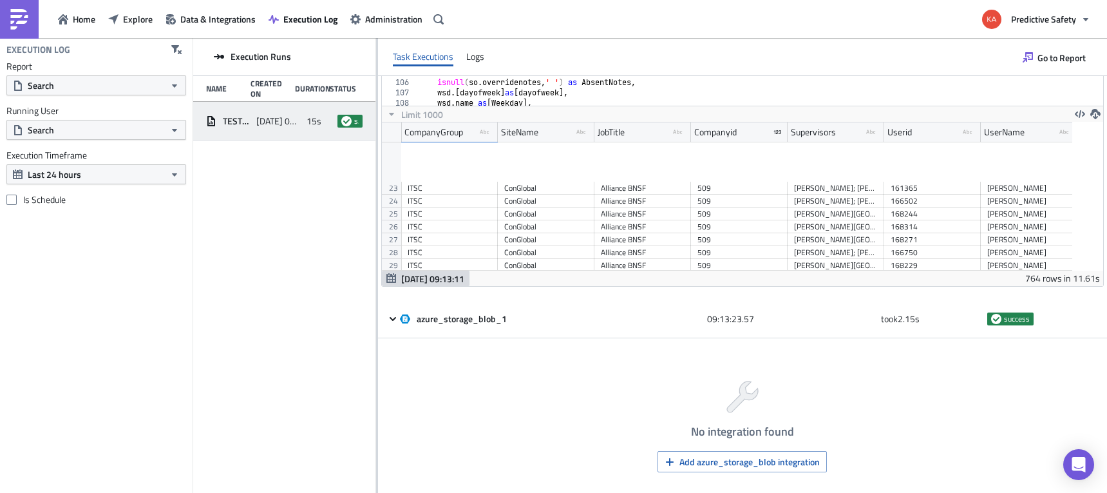
scroll to position [155, 0]
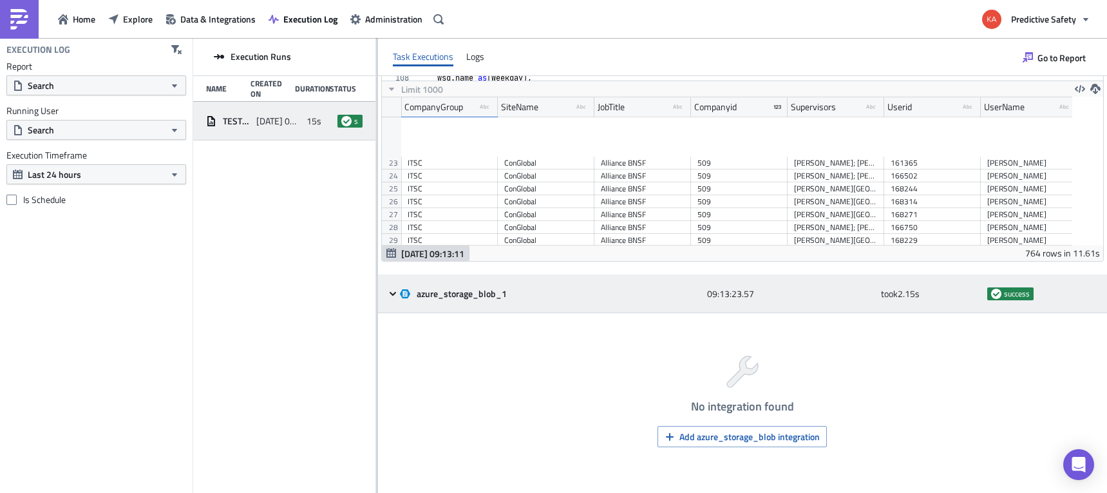
click at [395, 292] on icon at bounding box center [393, 293] width 6 height 4
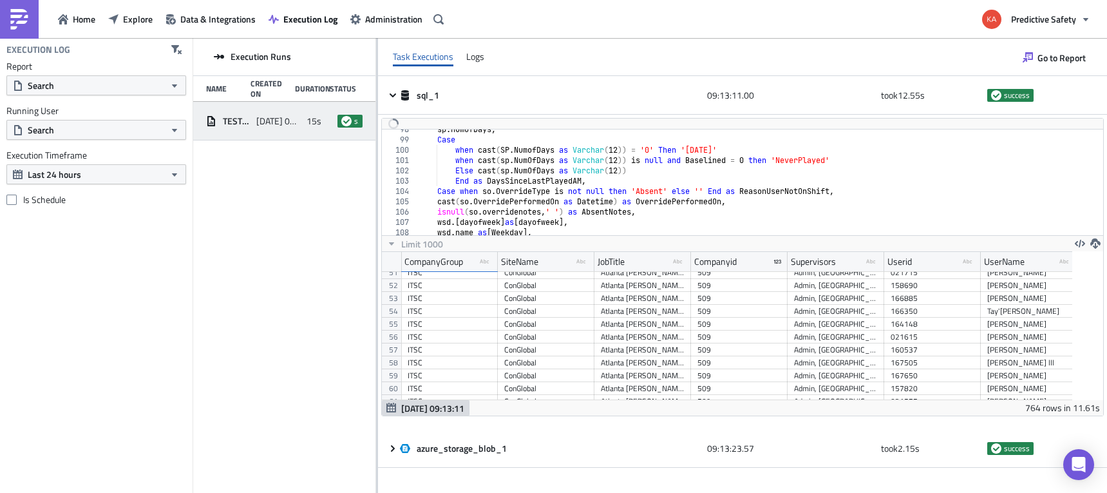
scroll to position [730, 0]
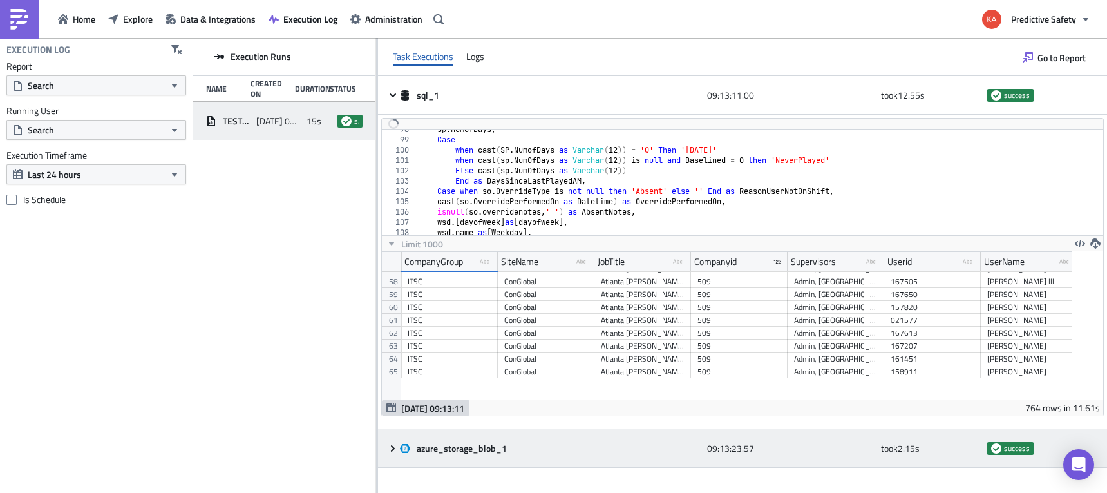
click at [392, 446] on icon at bounding box center [393, 447] width 4 height 6
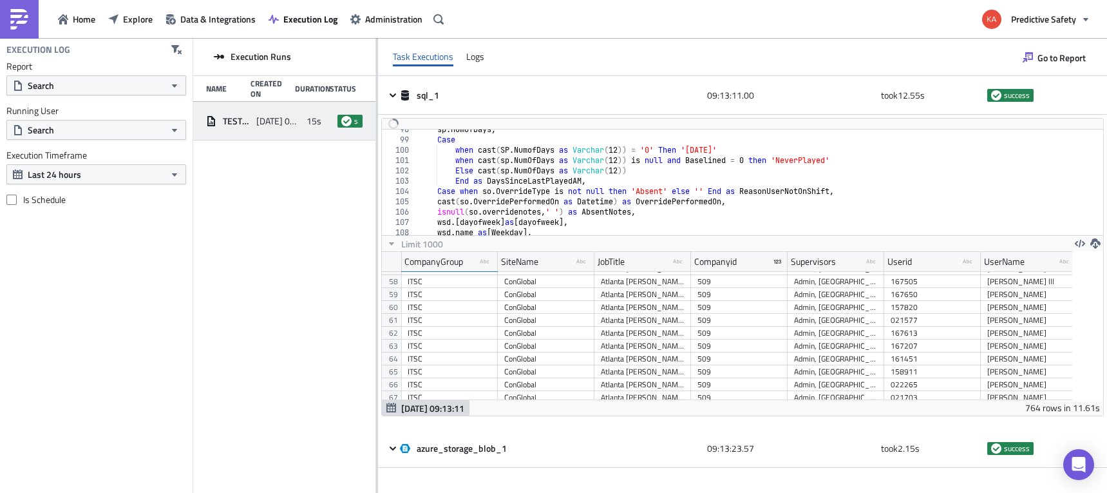
scroll to position [1173, 0]
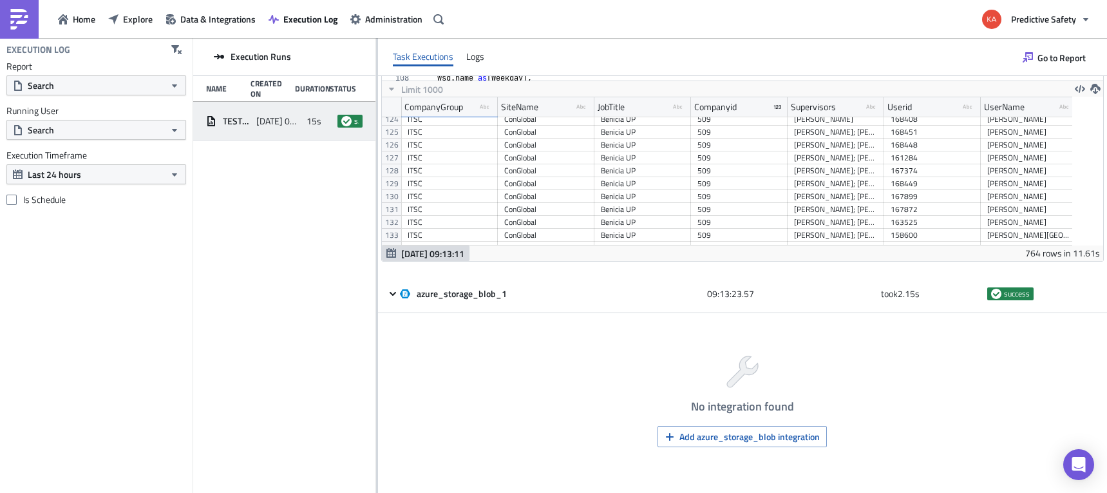
click at [485, 361] on div "No integration found Add azure_storage_blob integration" at bounding box center [742, 397] width 723 height 163
click at [480, 57] on div "Logs" at bounding box center [475, 56] width 18 height 19
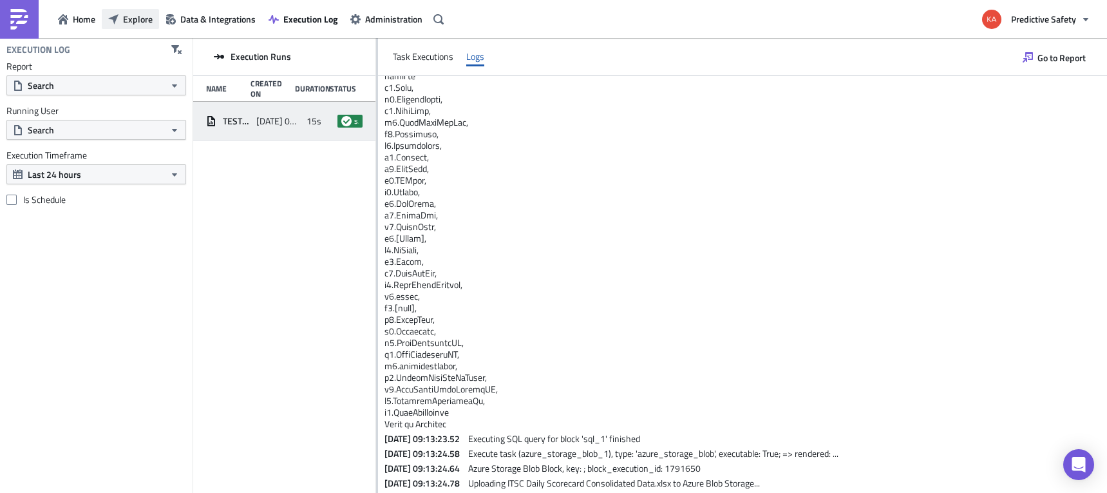
click at [133, 18] on span "Explore" at bounding box center [138, 19] width 30 height 14
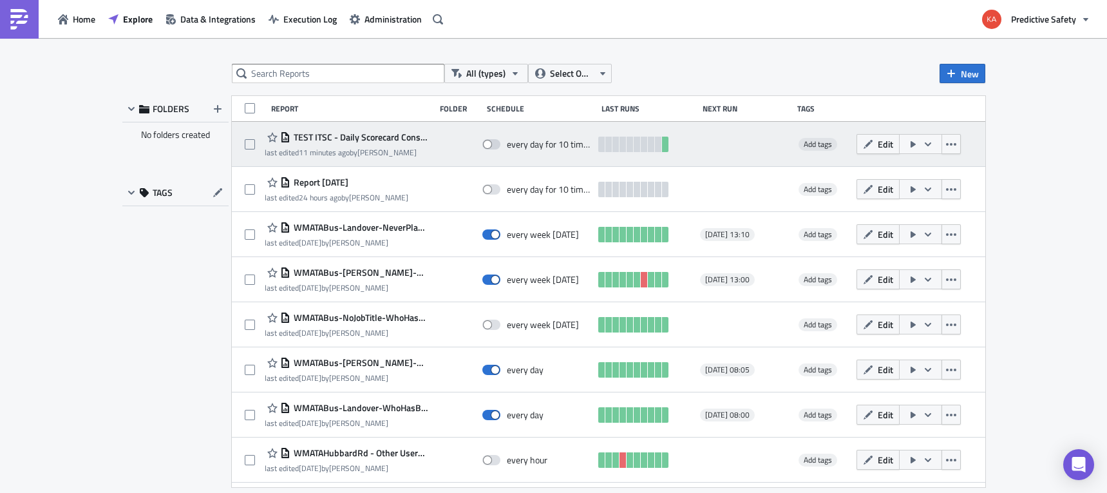
click at [915, 143] on icon "button" at bounding box center [913, 144] width 10 height 10
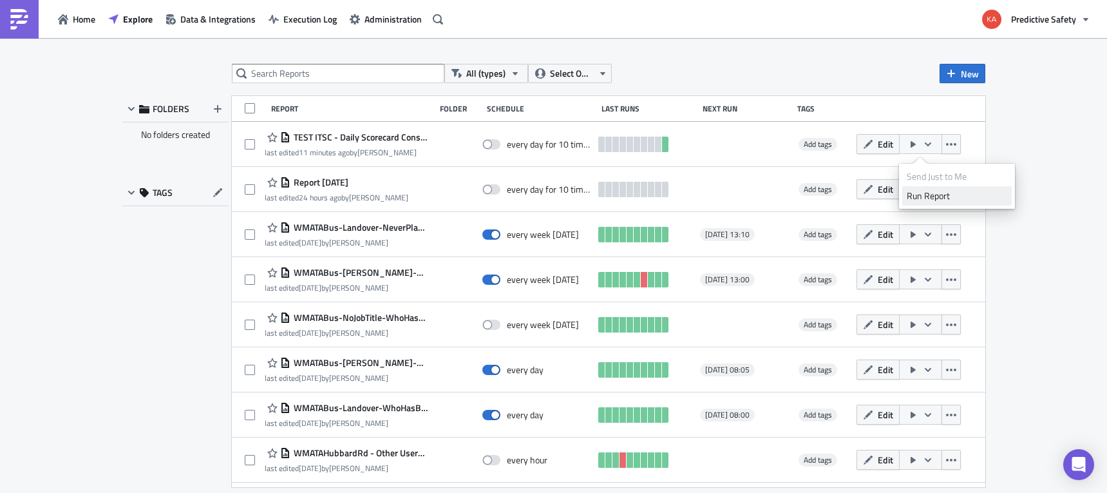
click at [931, 196] on div "Run Report" at bounding box center [957, 195] width 100 height 13
